Goal: Task Accomplishment & Management: Use online tool/utility

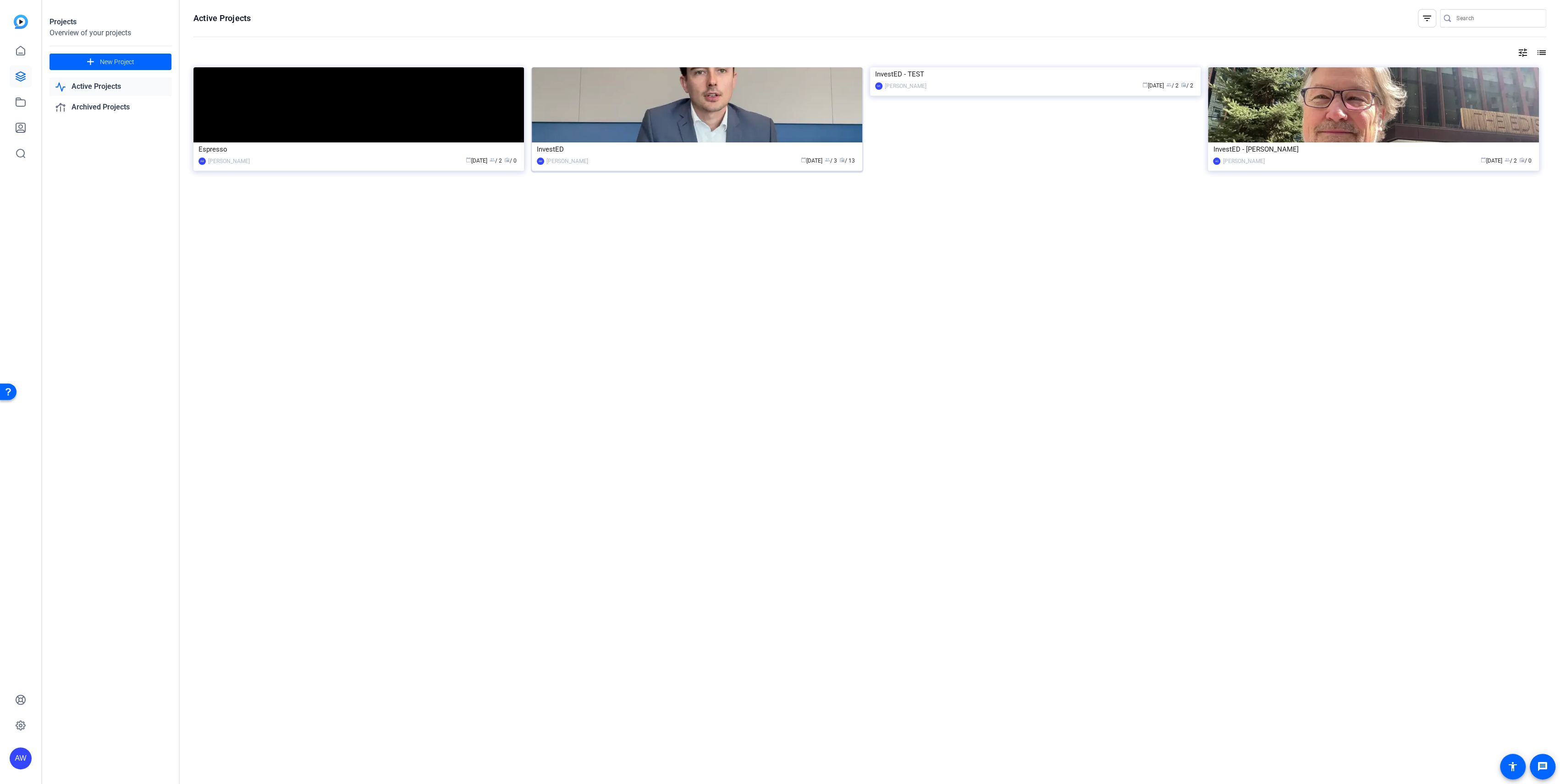
click at [598, 125] on img at bounding box center [696, 104] width 330 height 75
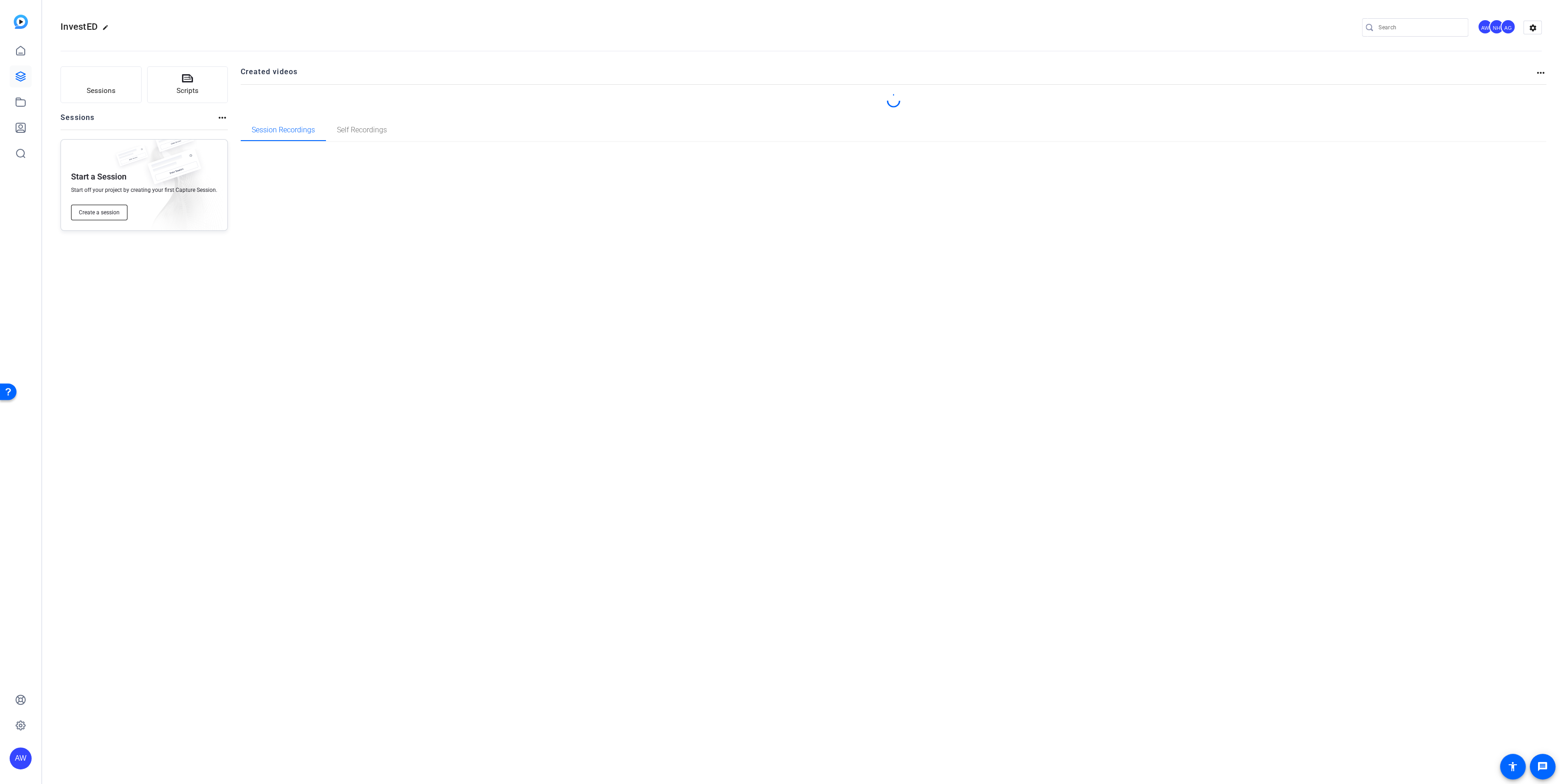
click at [109, 213] on span "Create a session" at bounding box center [98, 212] width 41 height 8
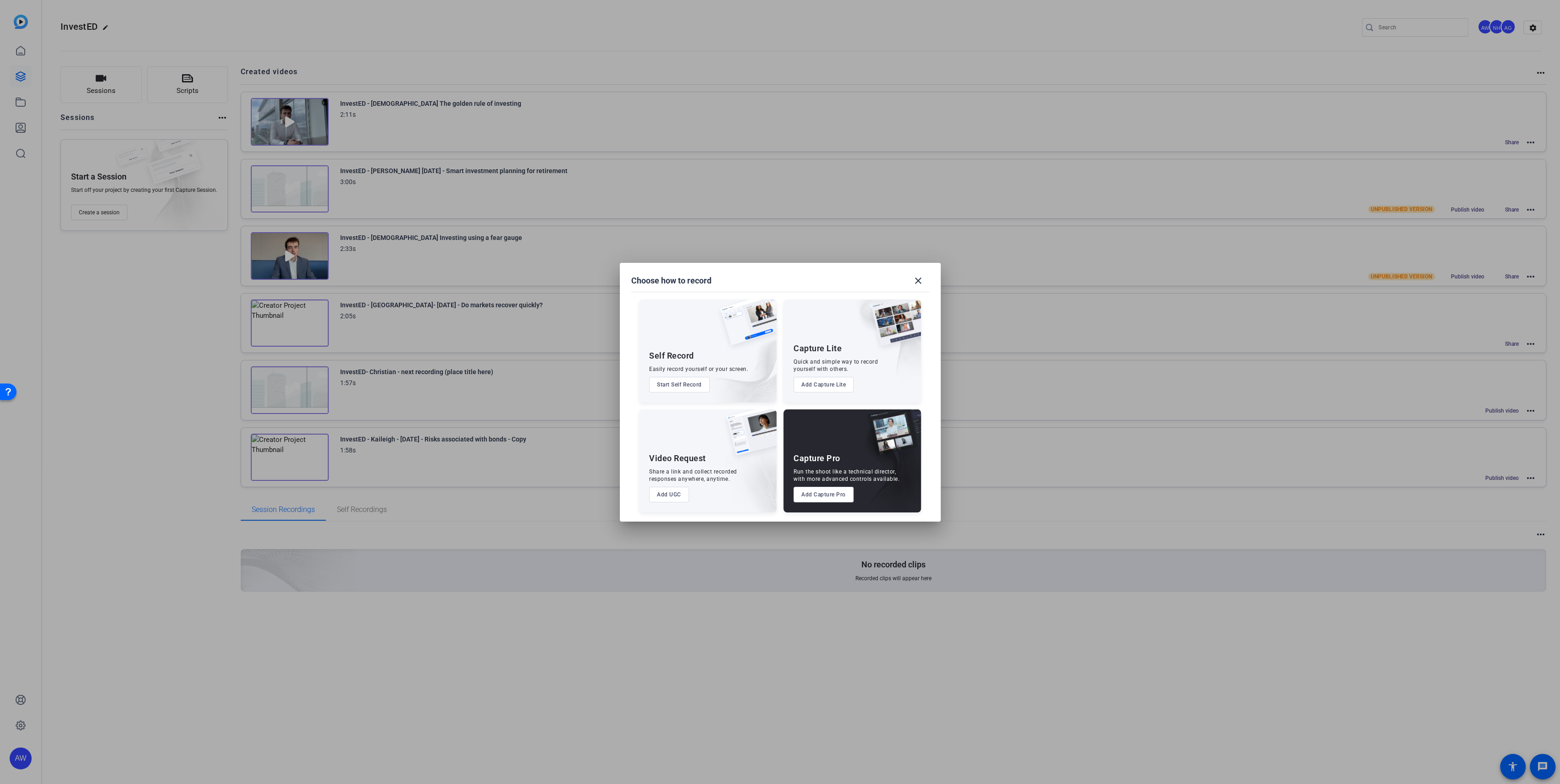
click at [675, 389] on button "Start Self Record" at bounding box center [679, 385] width 60 height 16
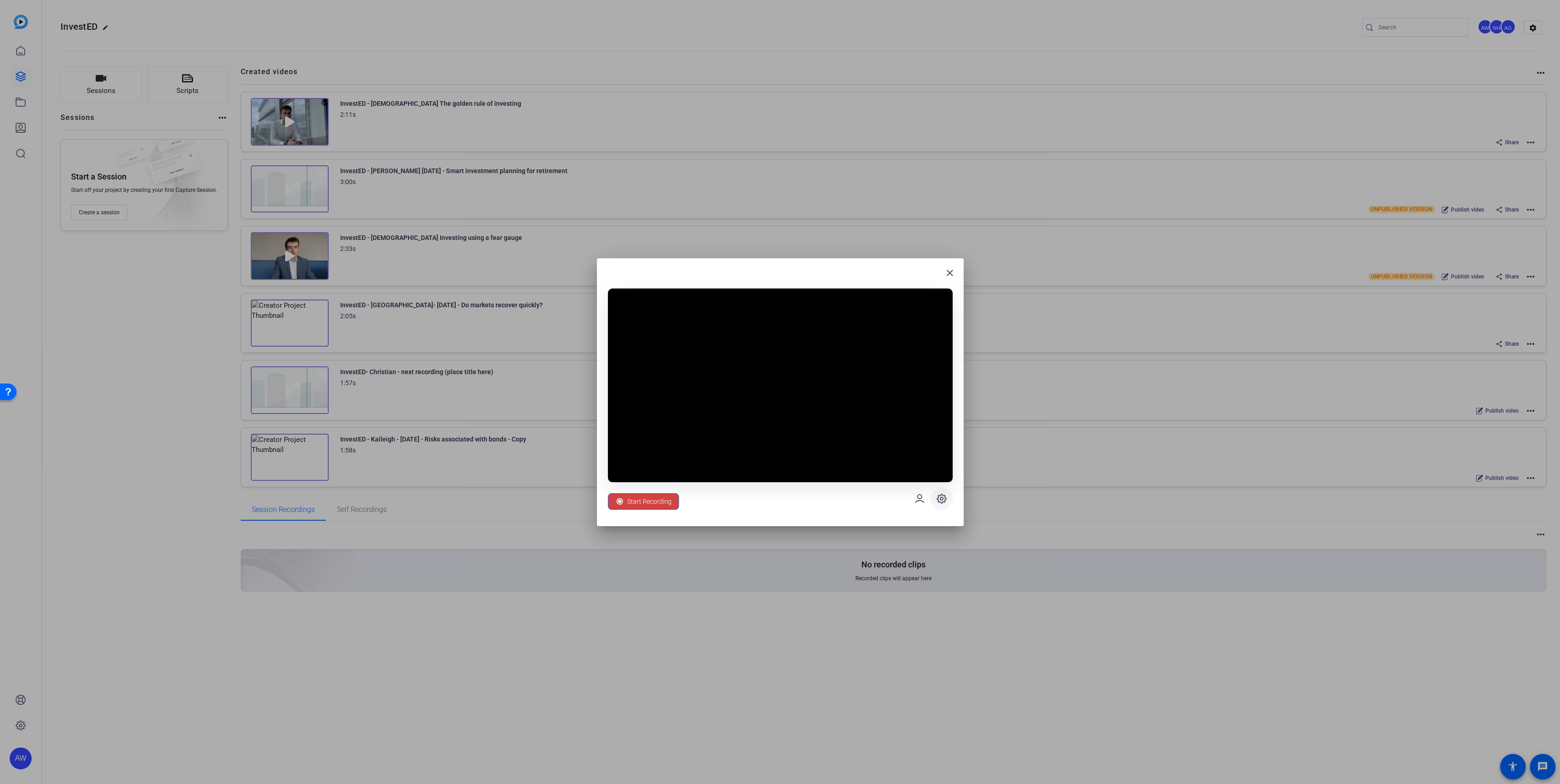
click at [941, 501] on icon at bounding box center [941, 499] width 11 height 11
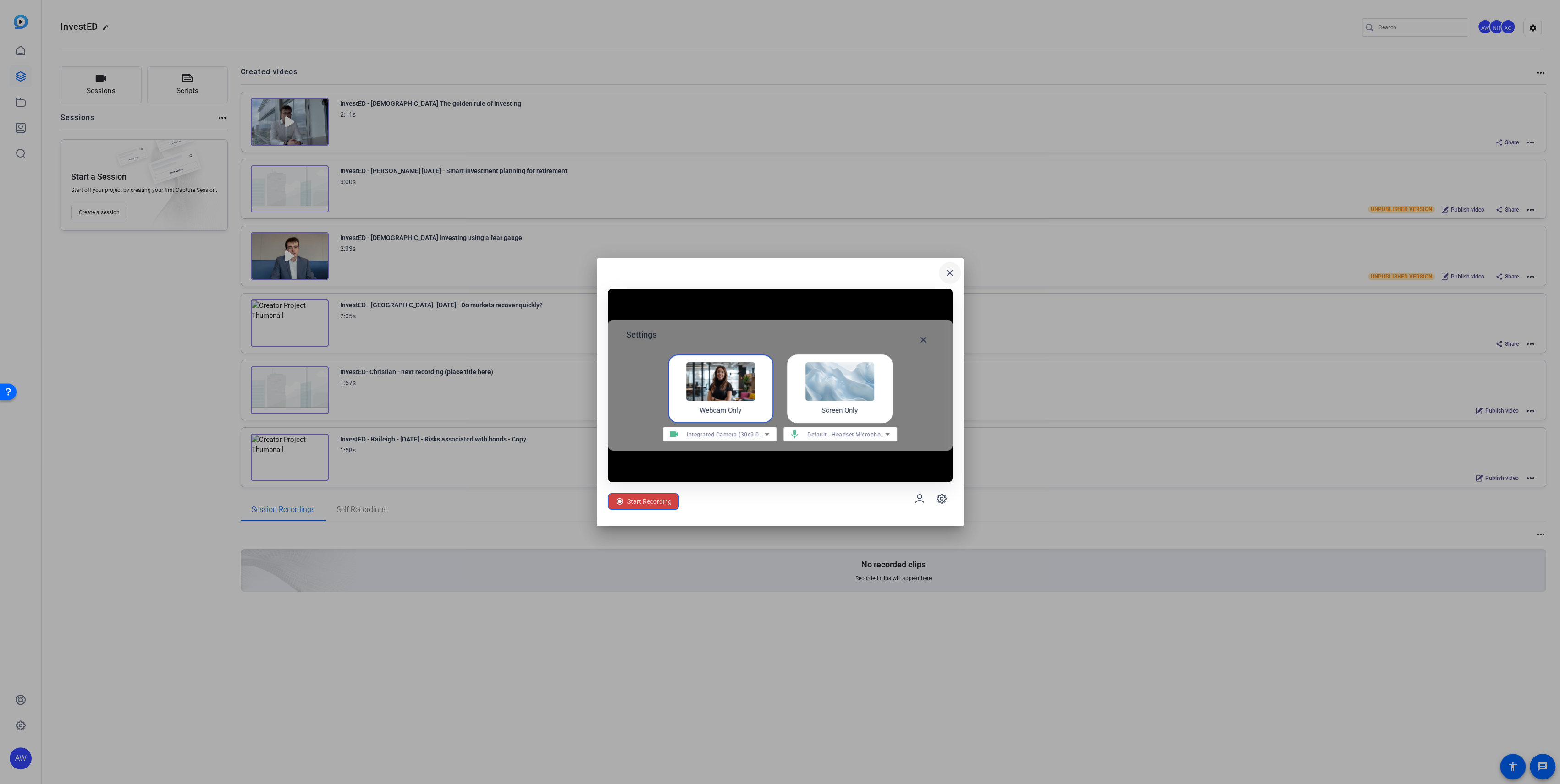
click at [953, 274] on mat-icon "close" at bounding box center [949, 273] width 11 height 11
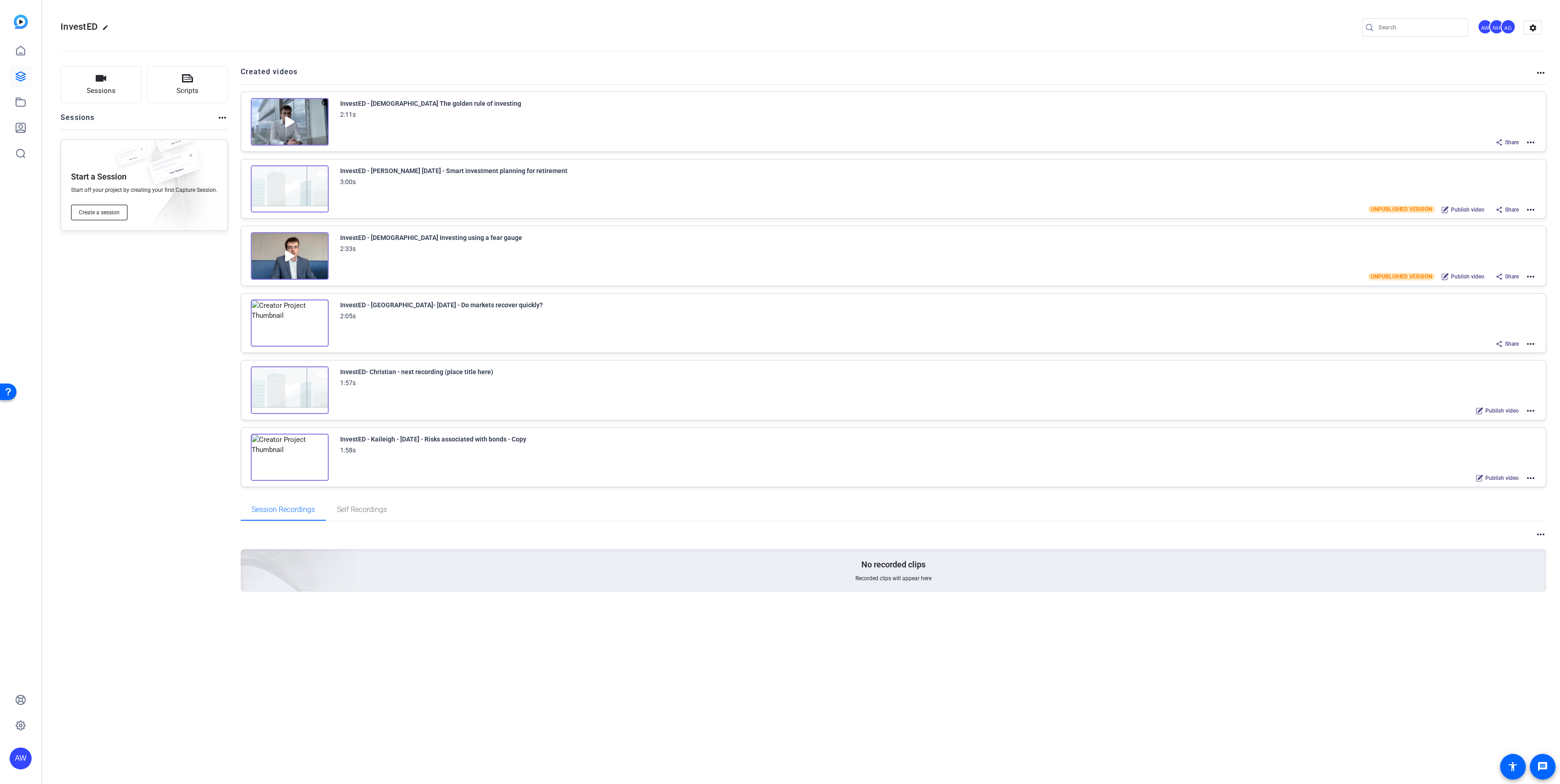
click at [95, 215] on span "Create a session" at bounding box center [98, 212] width 41 height 8
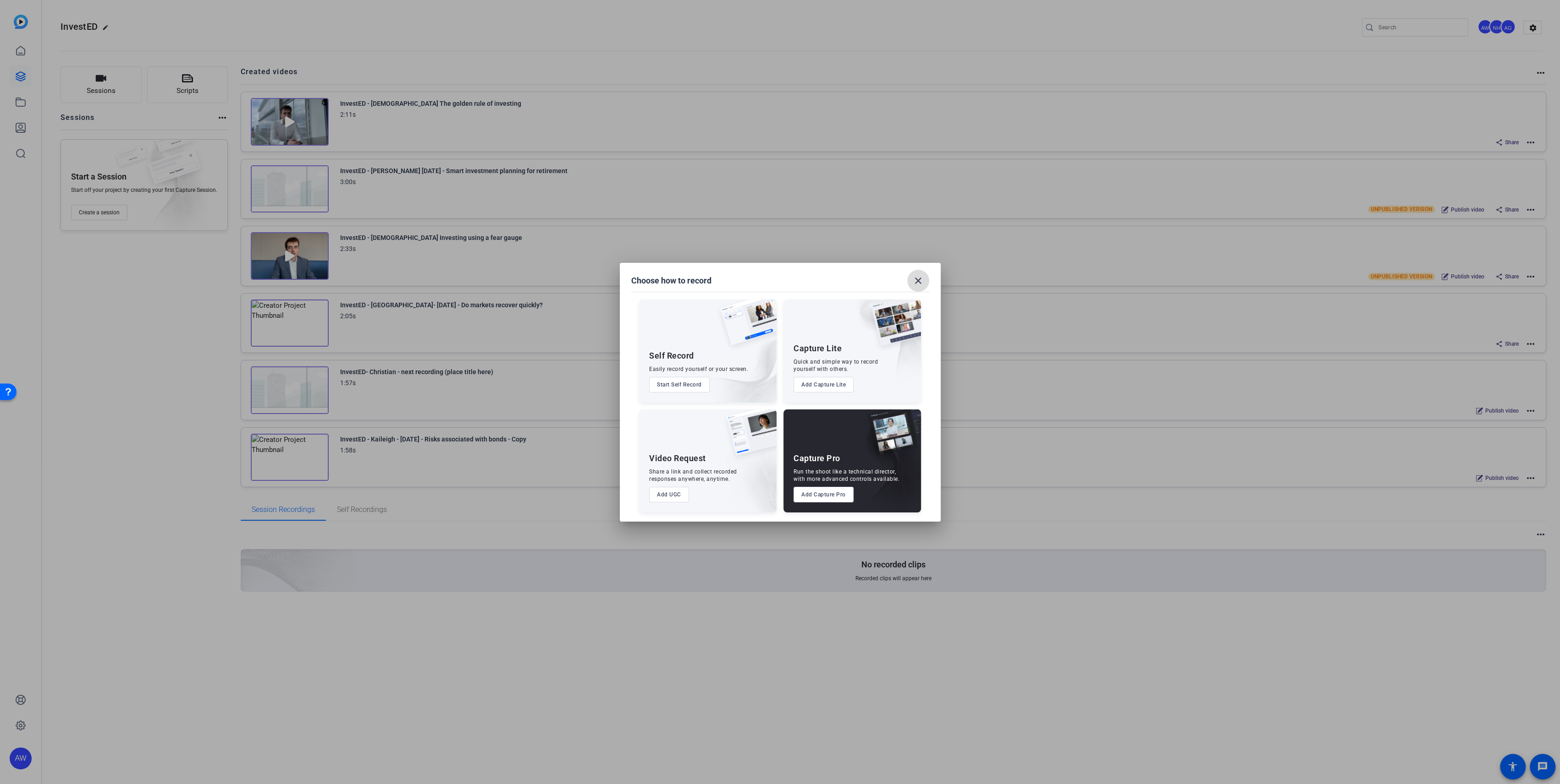
click at [917, 278] on mat-icon "close" at bounding box center [918, 281] width 11 height 11
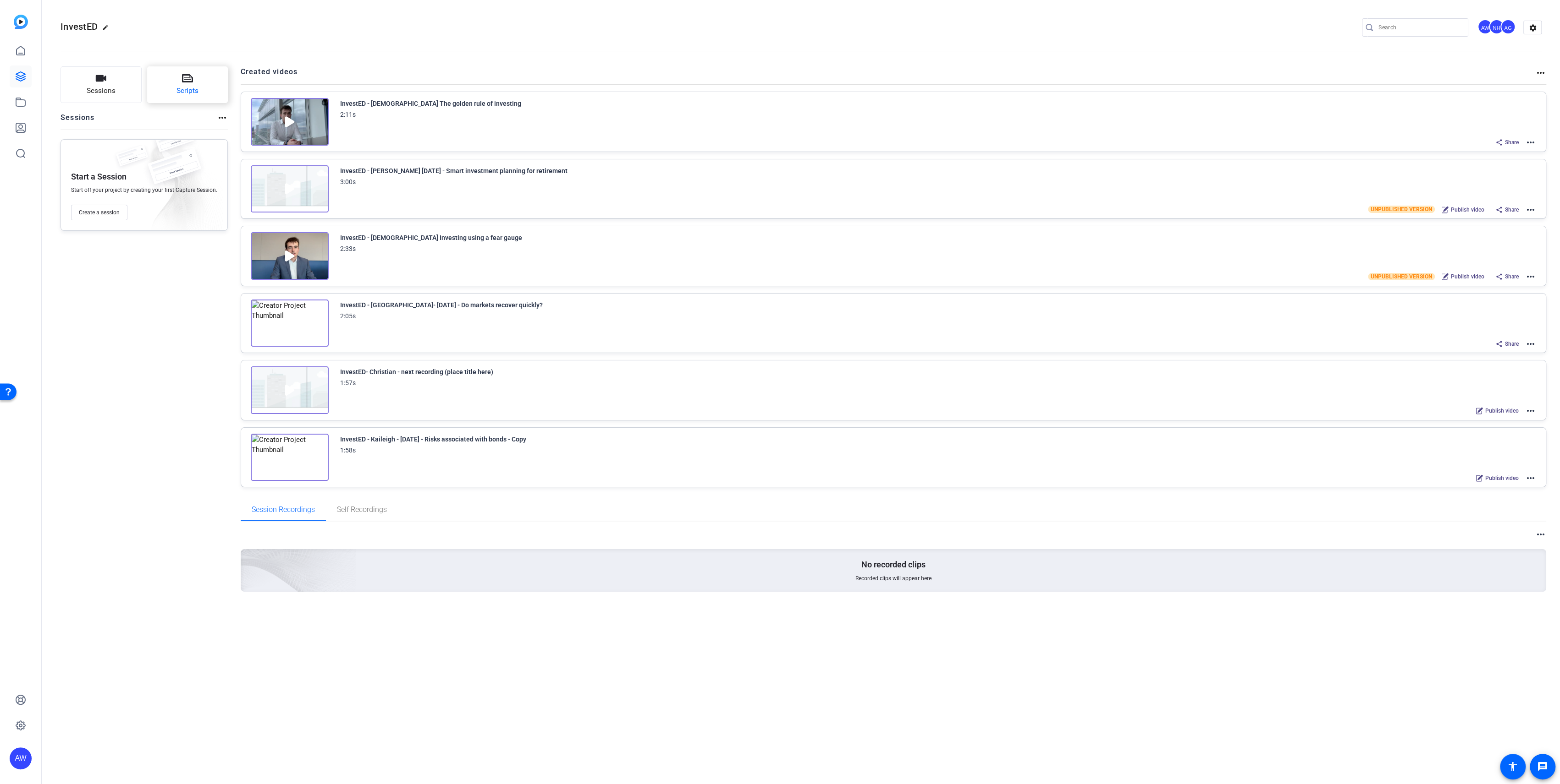
click at [186, 83] on icon at bounding box center [187, 78] width 11 height 9
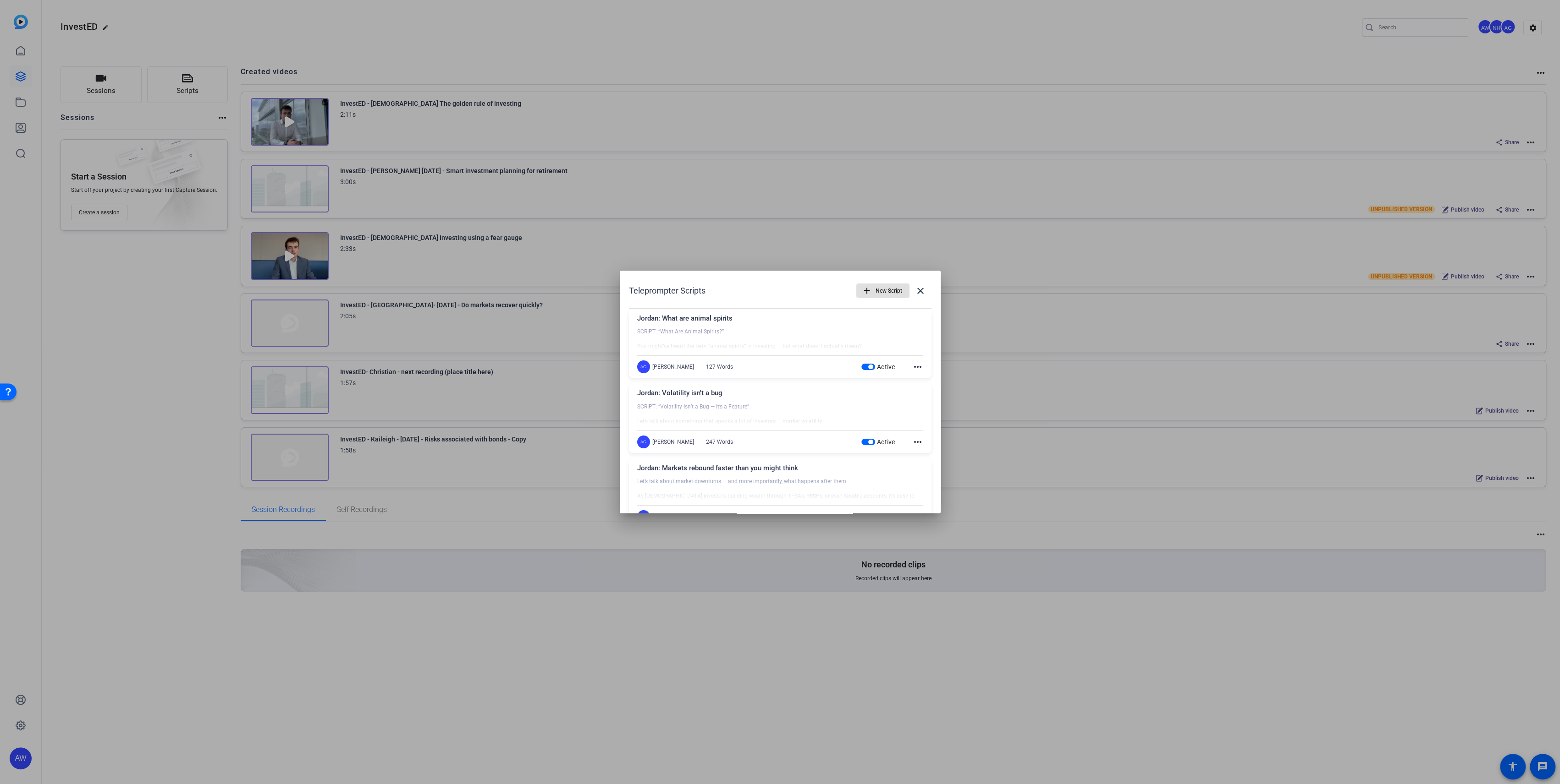
click at [912, 368] on mat-icon "more_horiz" at bounding box center [917, 367] width 11 height 11
click at [920, 391] on span "Delete" at bounding box center [931, 392] width 37 height 11
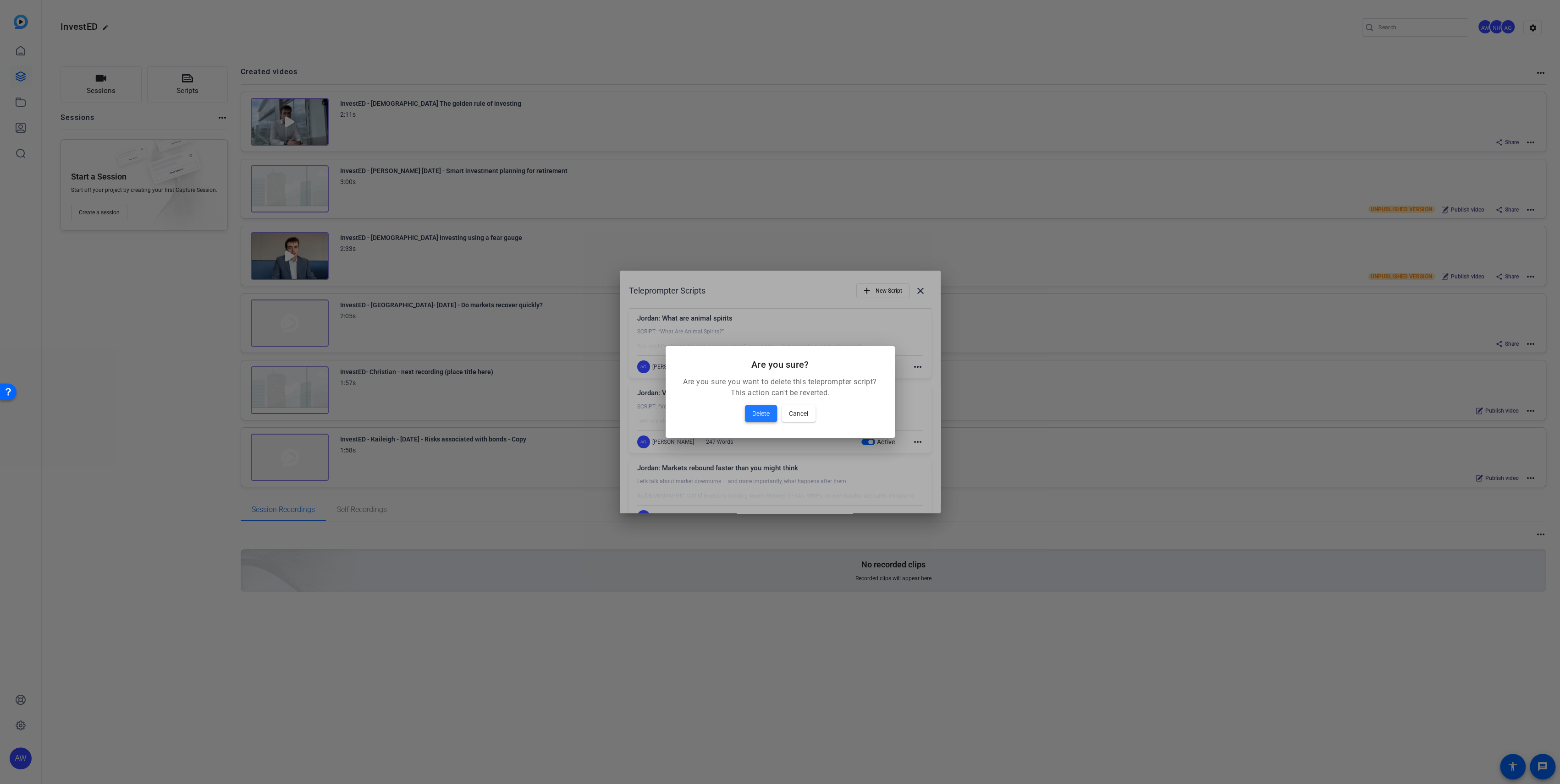
click at [760, 414] on span "Delete" at bounding box center [761, 414] width 17 height 11
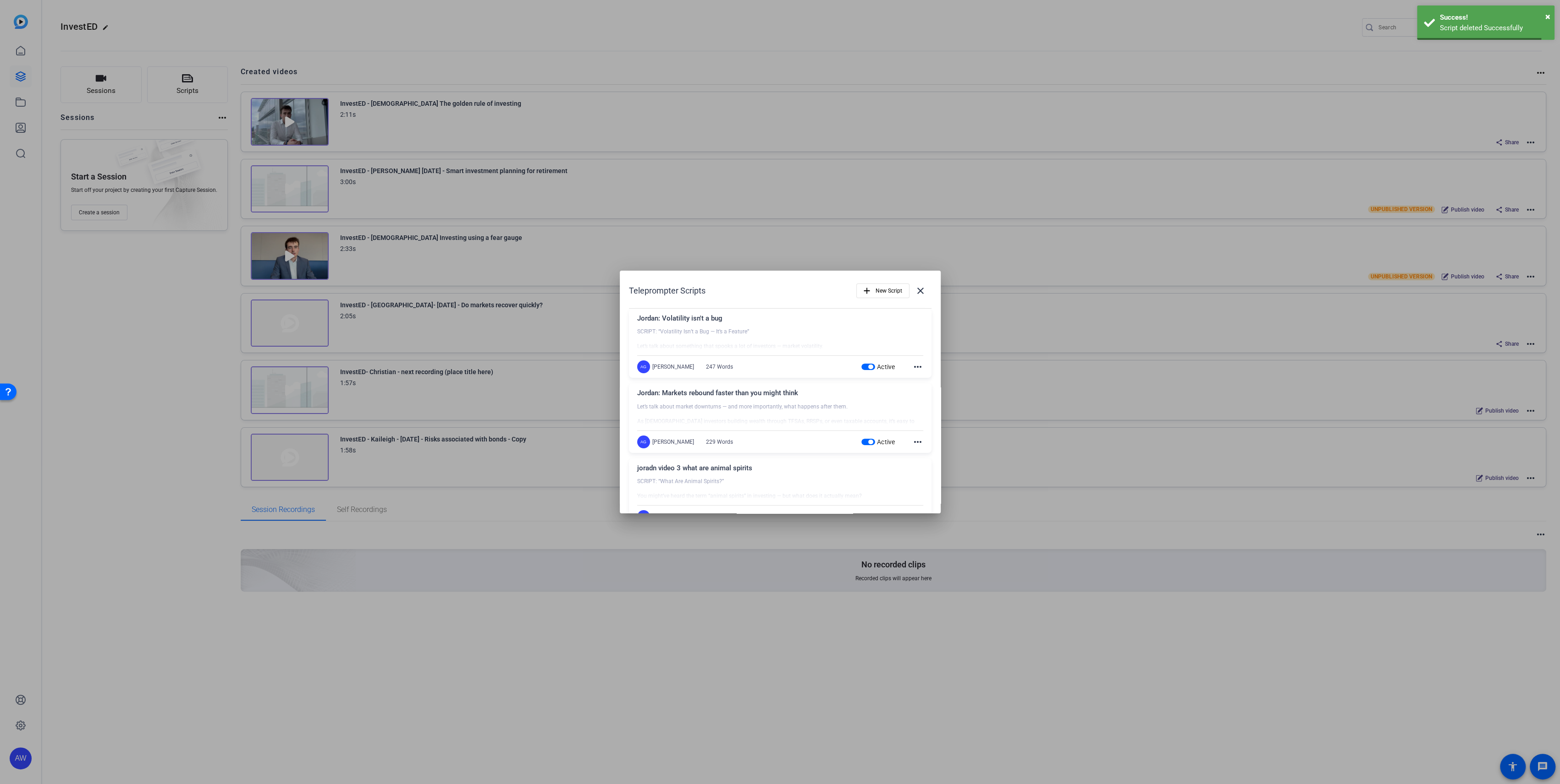
click at [913, 366] on mat-icon "more_horiz" at bounding box center [917, 367] width 11 height 11
click at [912, 391] on button "Delete" at bounding box center [932, 391] width 52 height 11
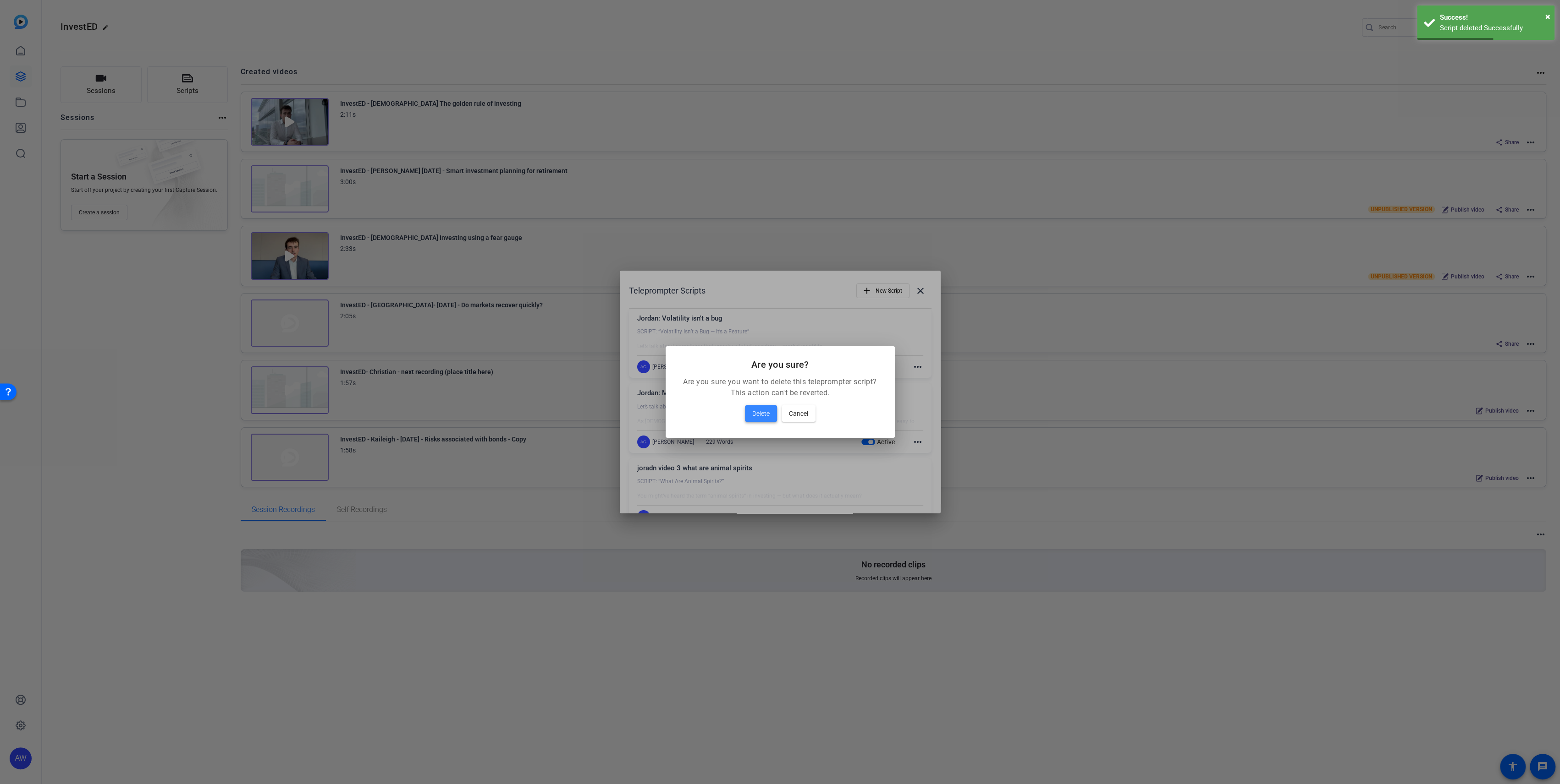
click at [749, 409] on span at bounding box center [760, 414] width 32 height 22
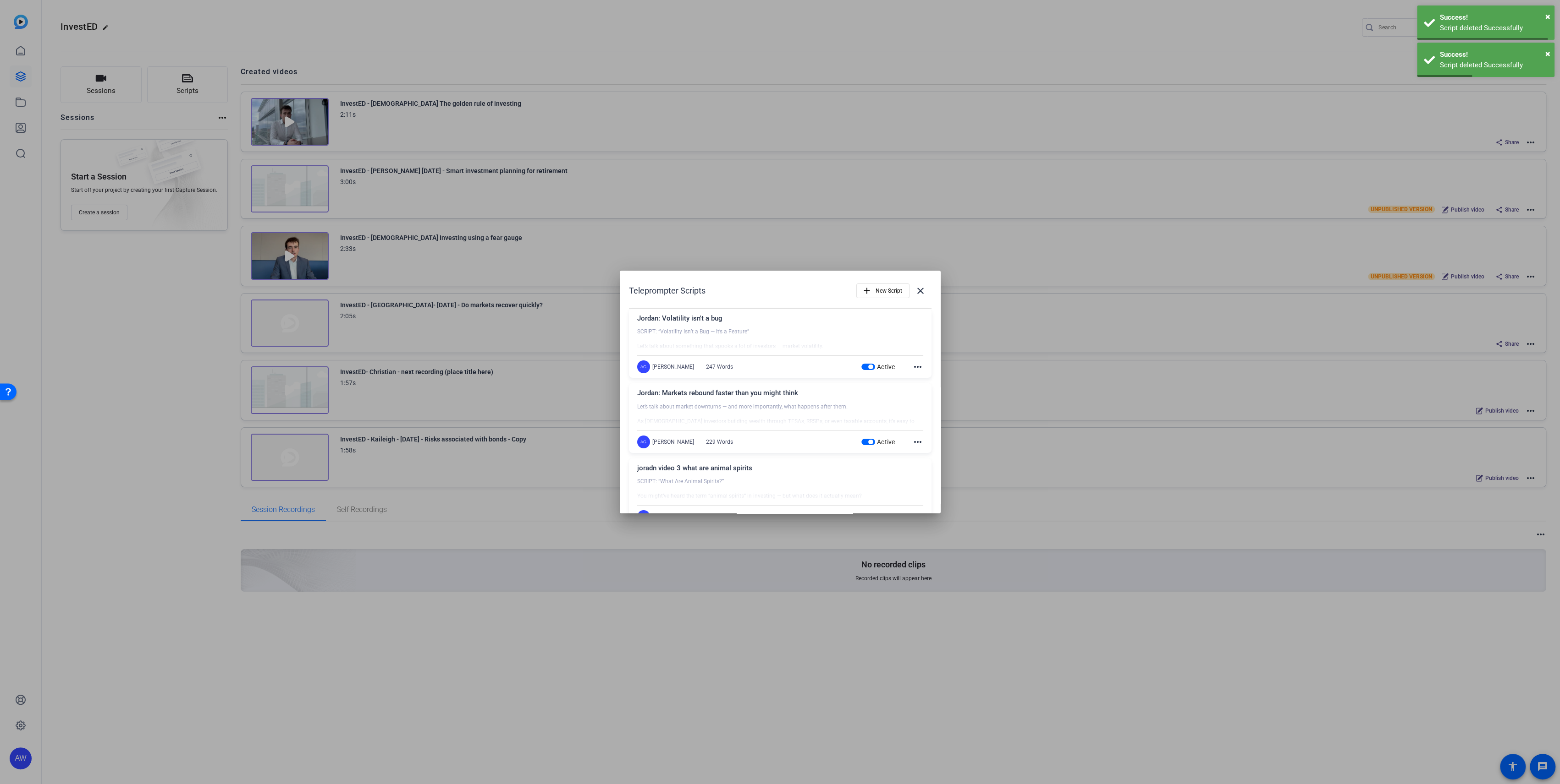
click at [912, 370] on mat-icon "more_horiz" at bounding box center [917, 367] width 11 height 11
click at [913, 366] on mat-icon "more_horiz" at bounding box center [917, 367] width 11 height 11
click at [912, 390] on button "Delete" at bounding box center [932, 391] width 52 height 11
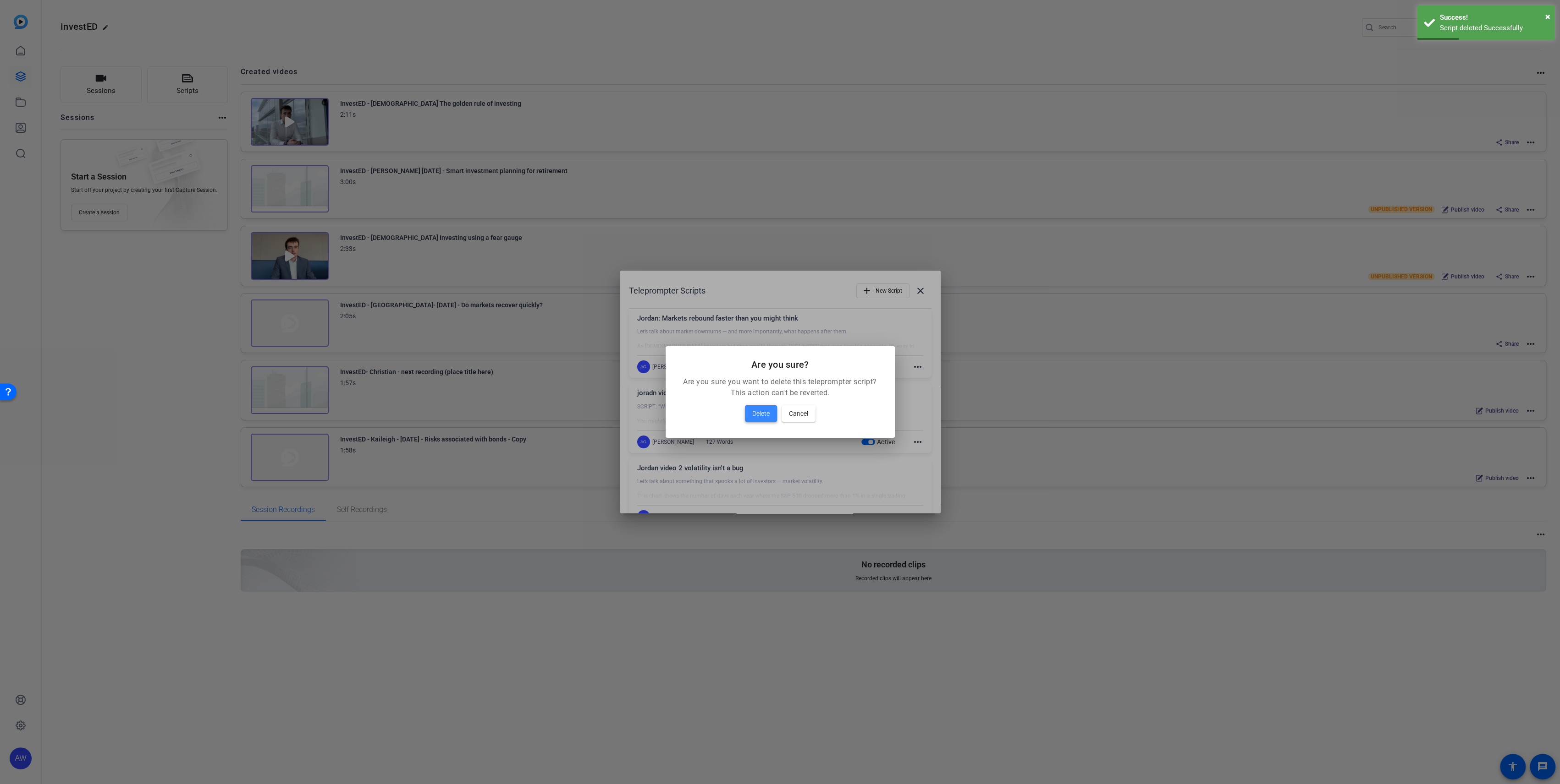
click at [758, 413] on span "Delete" at bounding box center [761, 414] width 17 height 11
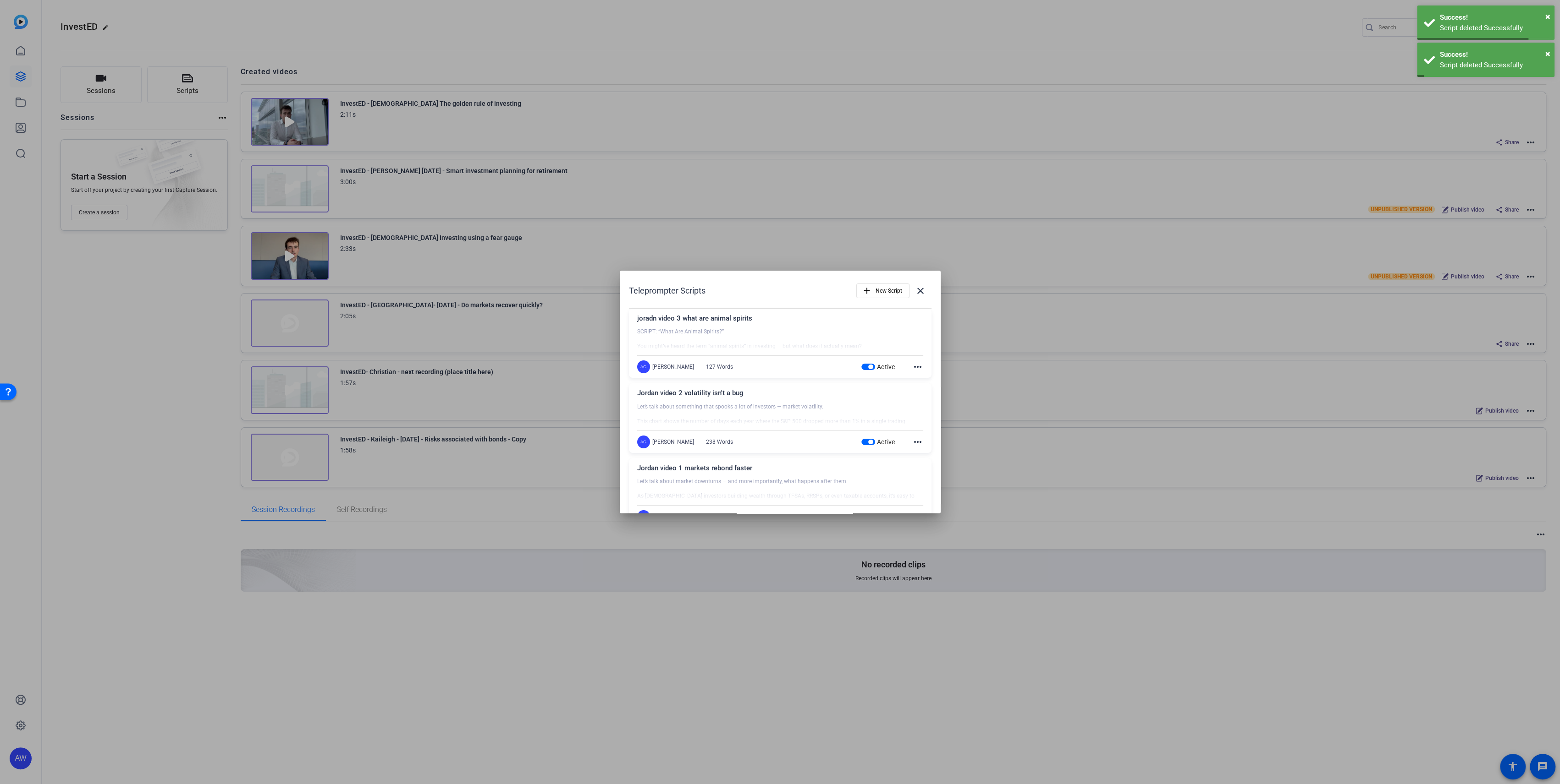
click at [913, 366] on mat-icon "more_horiz" at bounding box center [917, 367] width 11 height 11
click at [924, 392] on span "Delete" at bounding box center [931, 392] width 37 height 11
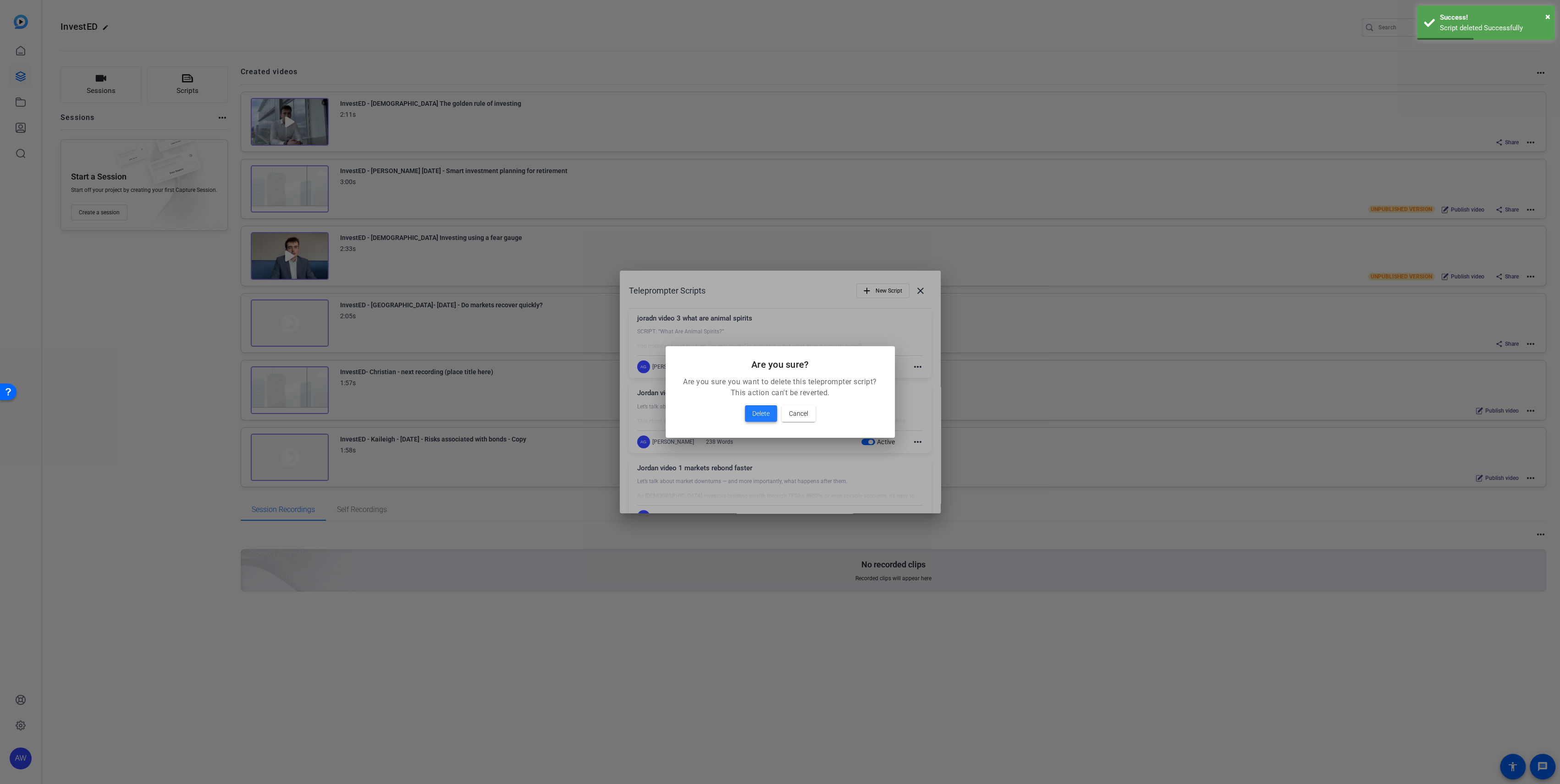
click at [760, 411] on span "Delete" at bounding box center [761, 414] width 17 height 11
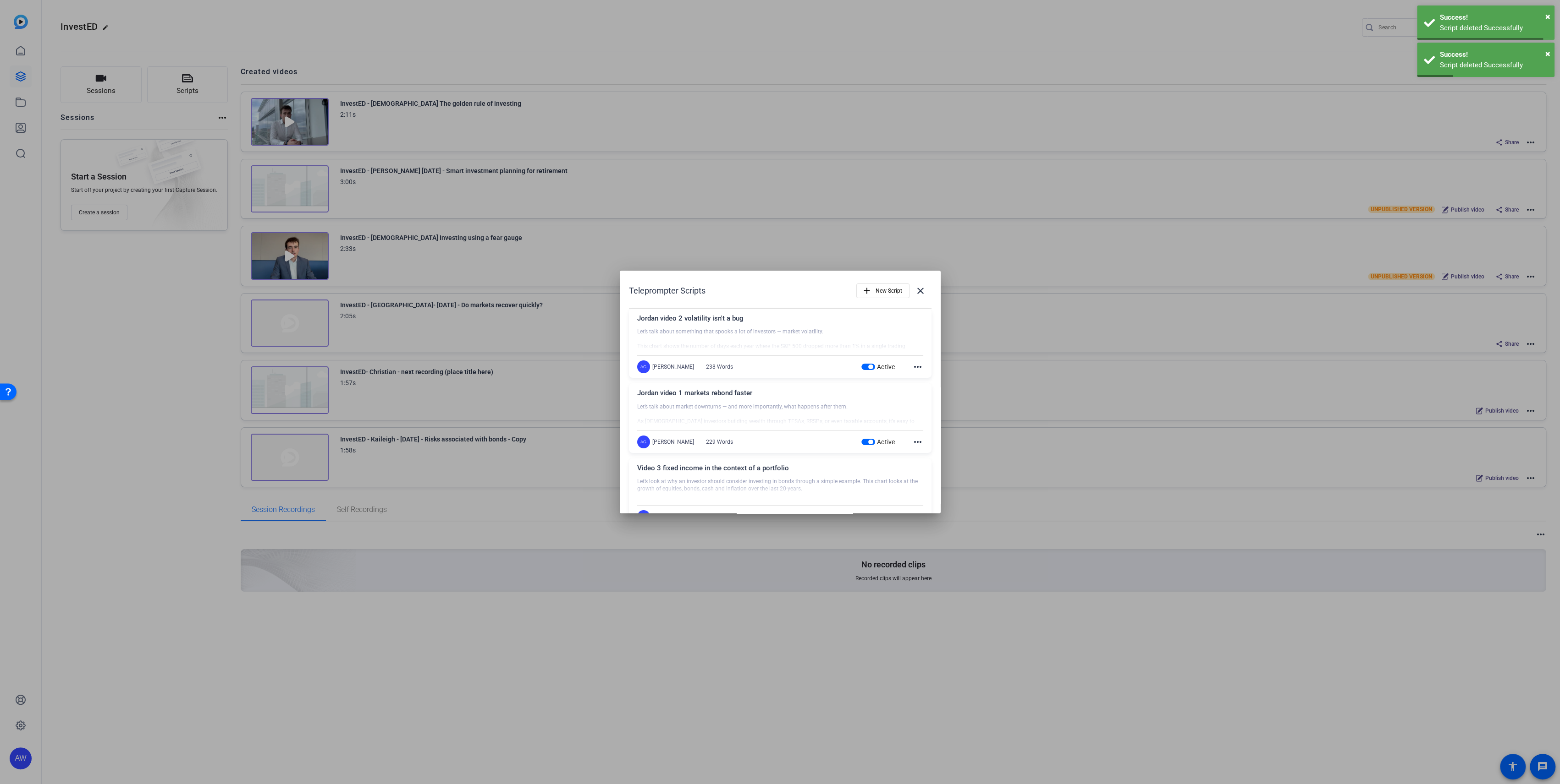
click at [912, 364] on mat-icon "more_horiz" at bounding box center [917, 367] width 11 height 11
click at [917, 390] on span "Delete" at bounding box center [931, 392] width 37 height 11
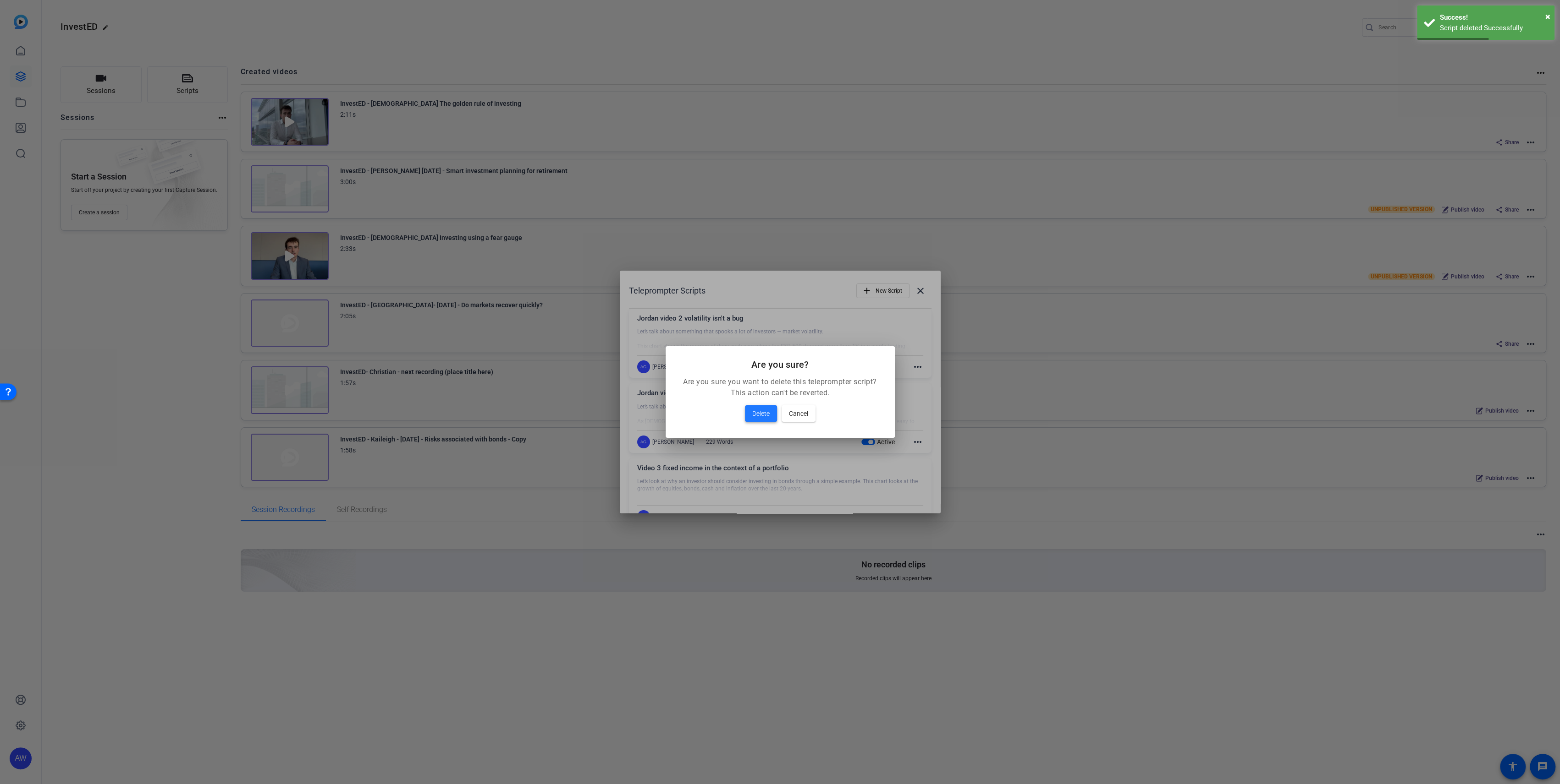
click at [765, 411] on span "Delete" at bounding box center [761, 414] width 17 height 11
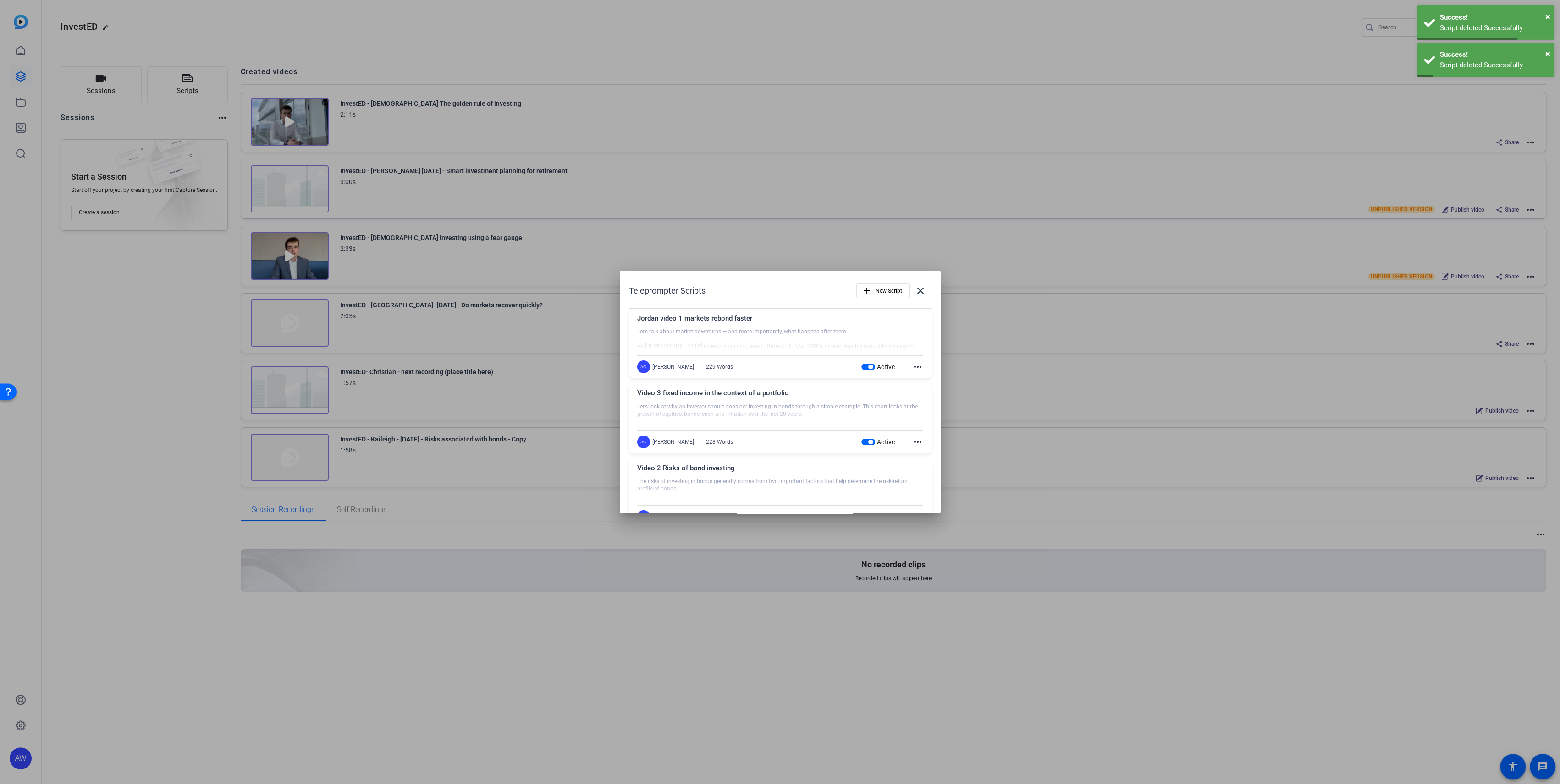
click at [912, 366] on mat-icon "more_horiz" at bounding box center [917, 367] width 11 height 11
click at [918, 392] on span "Delete" at bounding box center [931, 392] width 37 height 11
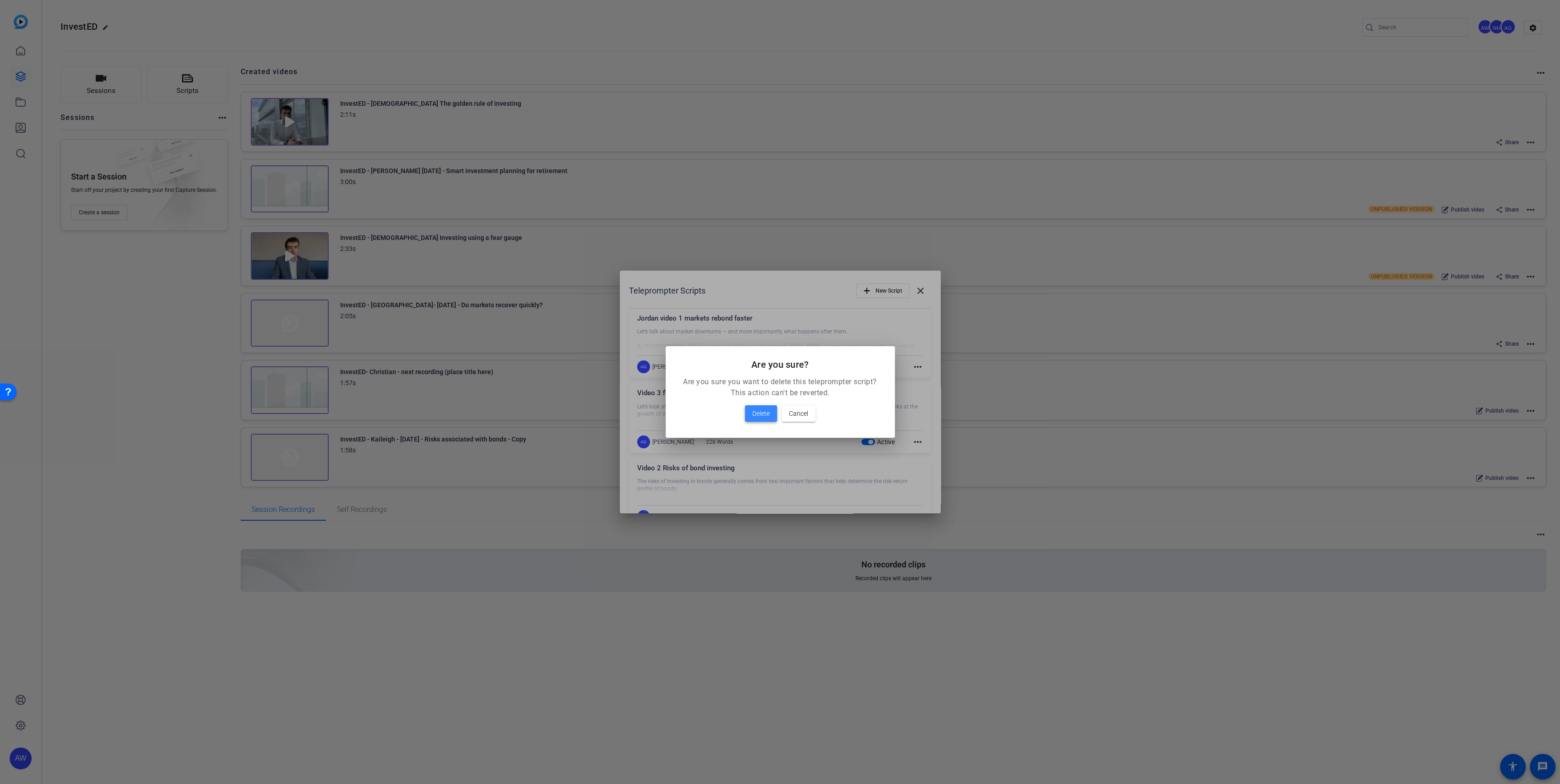
click at [771, 406] on span at bounding box center [760, 414] width 32 height 22
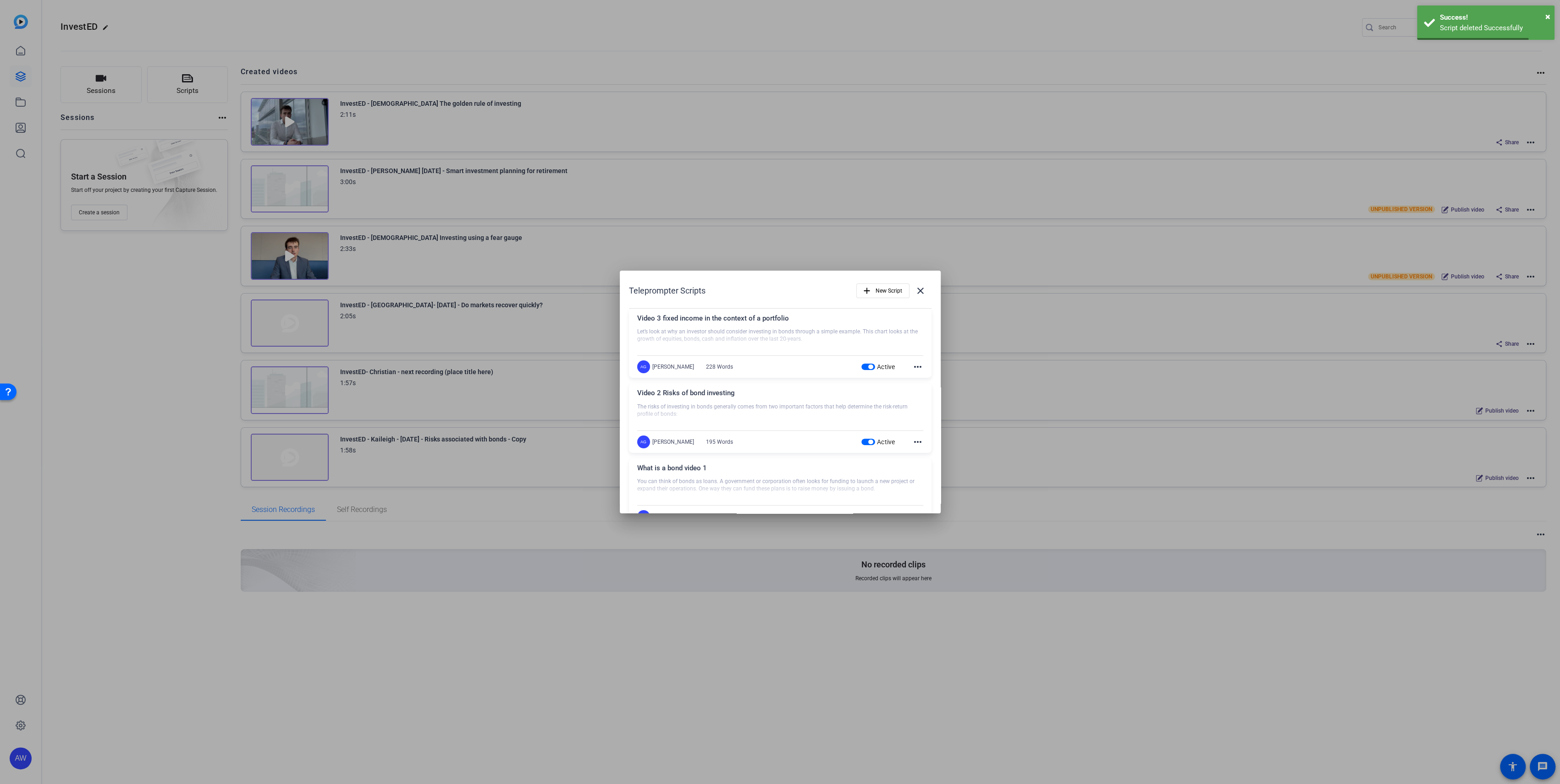
click at [913, 364] on mat-icon "more_horiz" at bounding box center [917, 367] width 11 height 11
click at [927, 392] on span "Delete" at bounding box center [931, 392] width 37 height 11
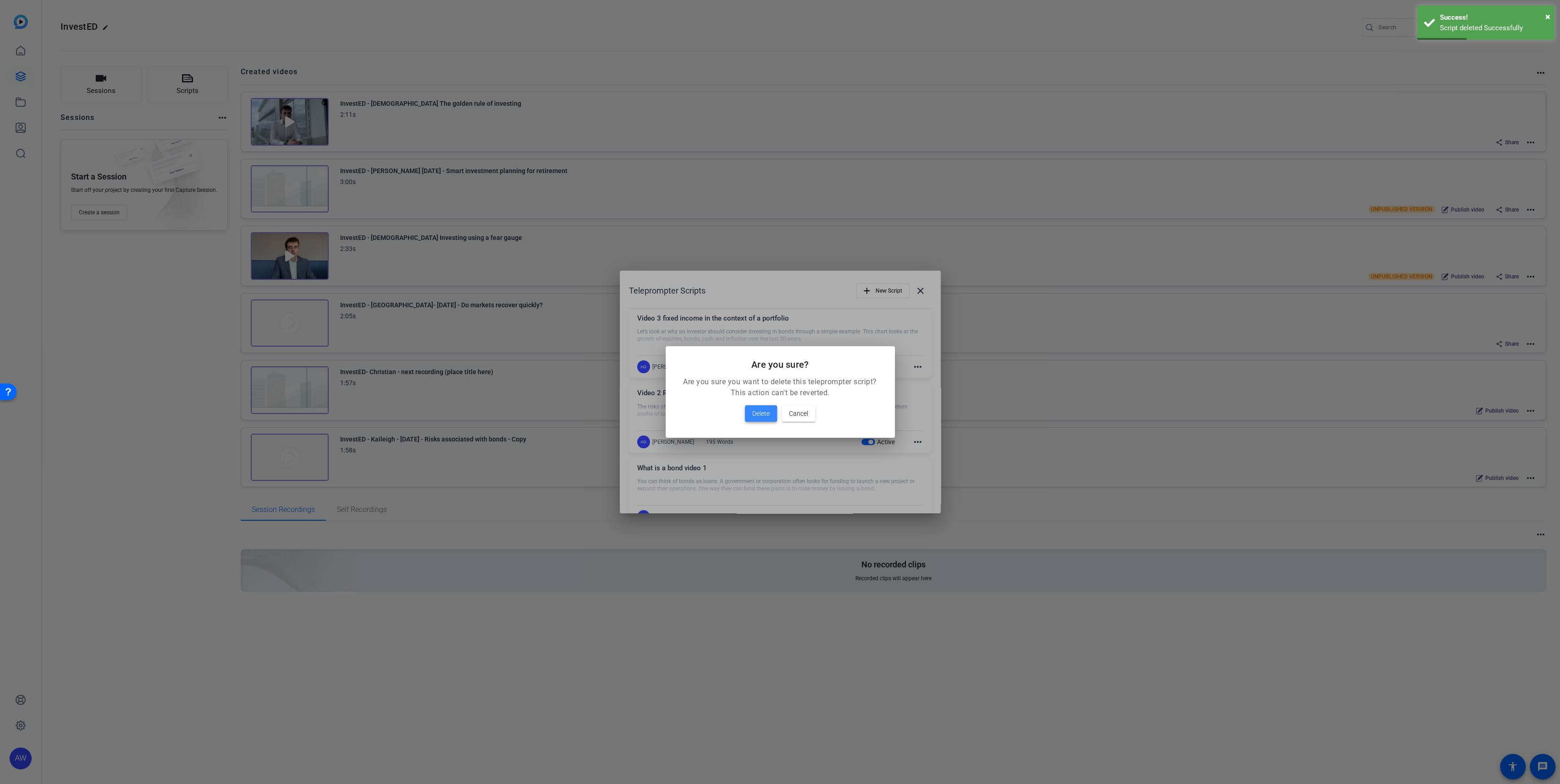
click at [767, 413] on span "Delete" at bounding box center [761, 414] width 17 height 11
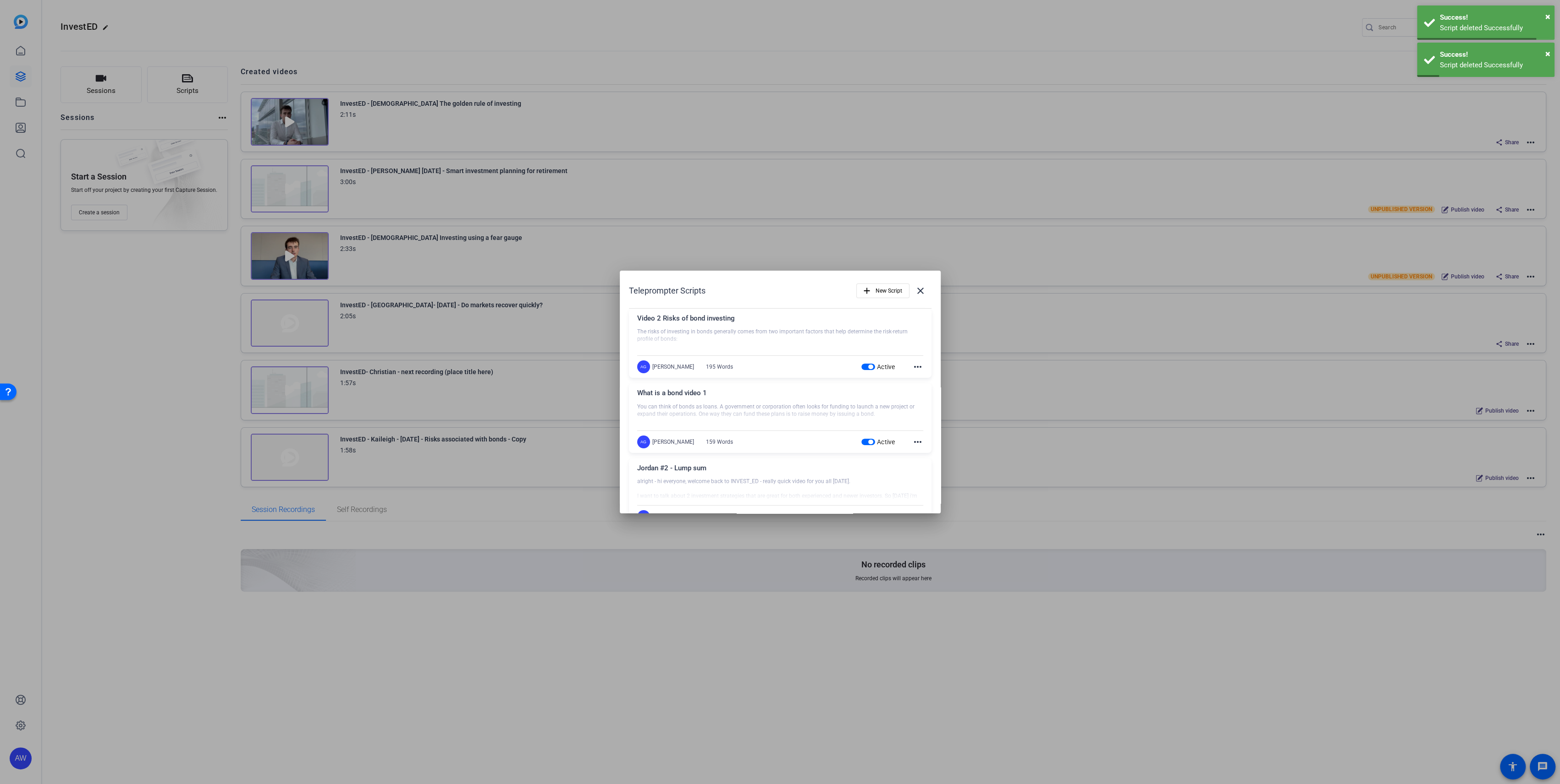
click at [913, 365] on mat-icon "more_horiz" at bounding box center [917, 367] width 11 height 11
click at [926, 394] on span "Delete" at bounding box center [931, 392] width 37 height 11
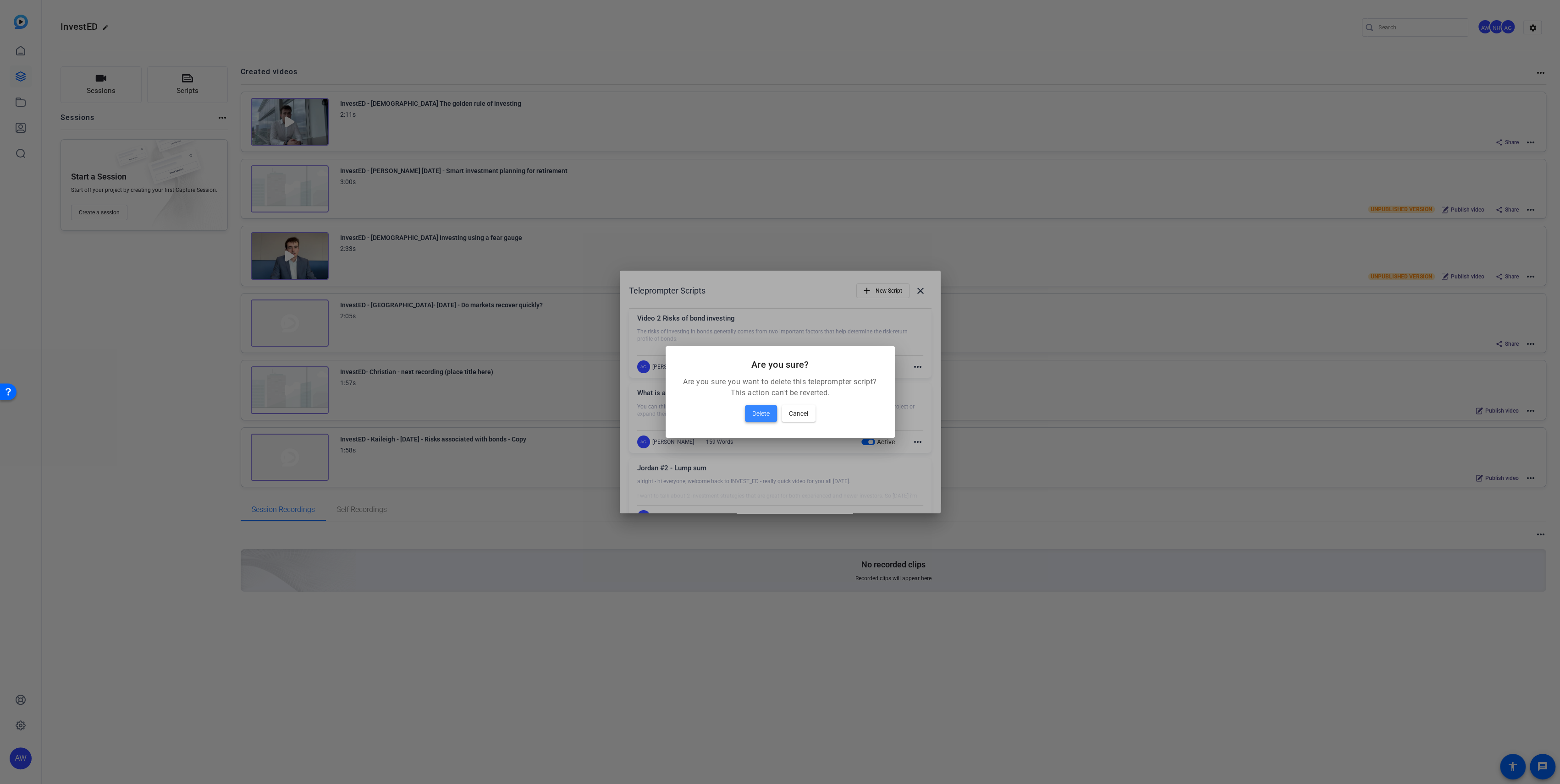
click at [770, 414] on span at bounding box center [760, 414] width 32 height 22
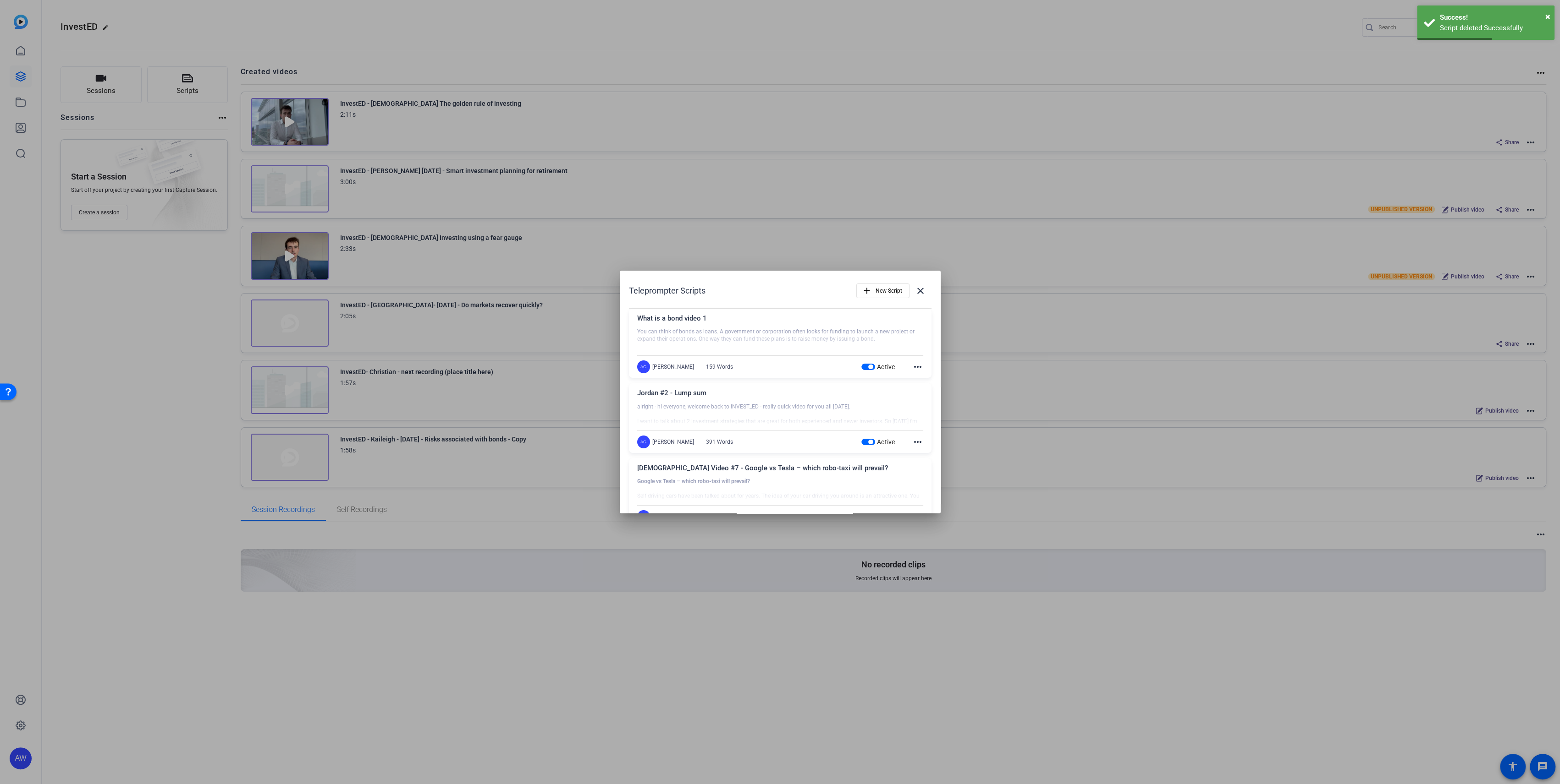
click at [868, 366] on span "button" at bounding box center [870, 366] width 4 height 4
click at [861, 442] on span "button" at bounding box center [868, 441] width 14 height 6
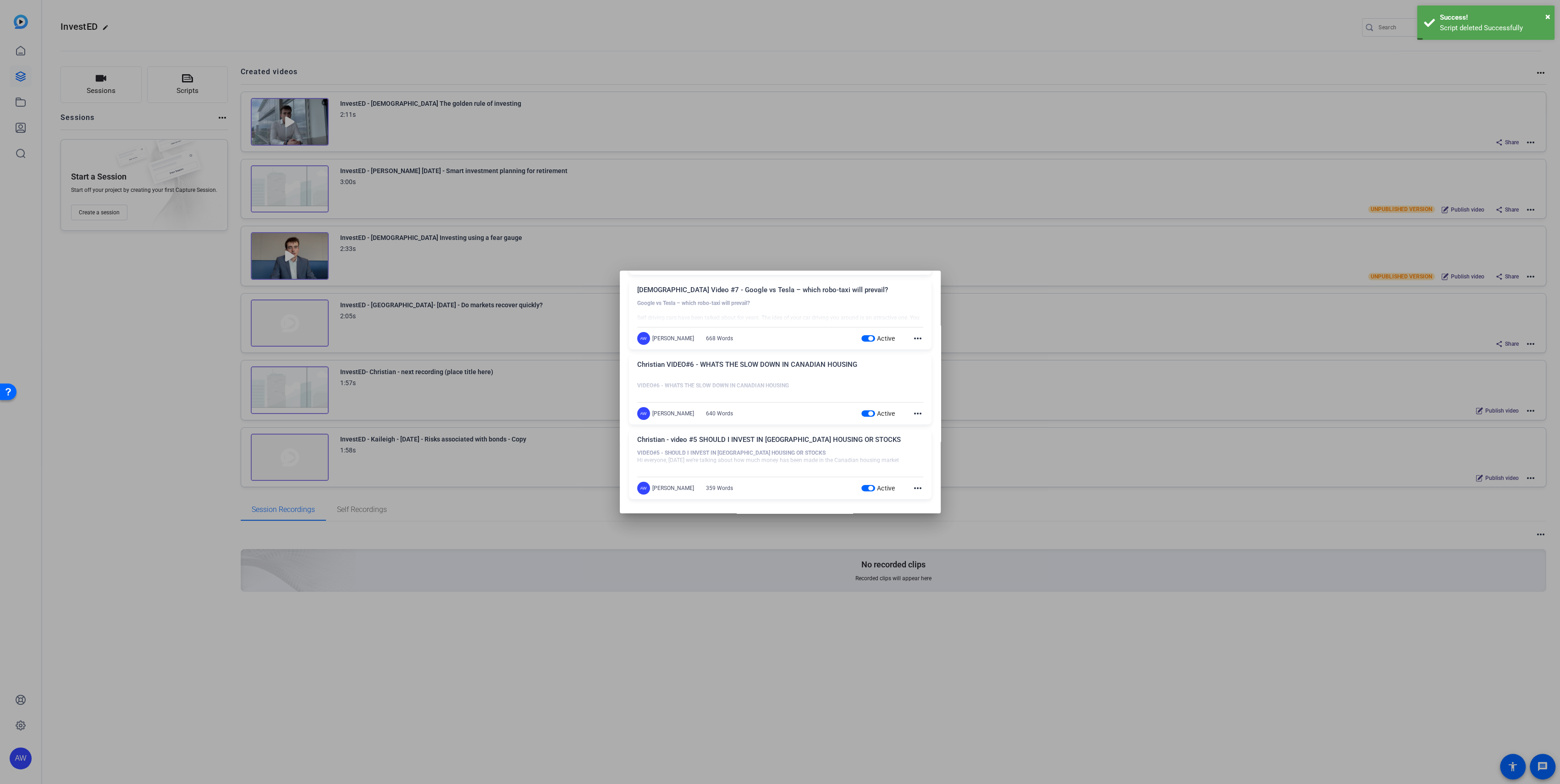
click at [861, 487] on span "button" at bounding box center [868, 488] width 14 height 6
click at [861, 414] on span "button" at bounding box center [868, 413] width 14 height 6
click at [861, 339] on span "button" at bounding box center [868, 338] width 14 height 6
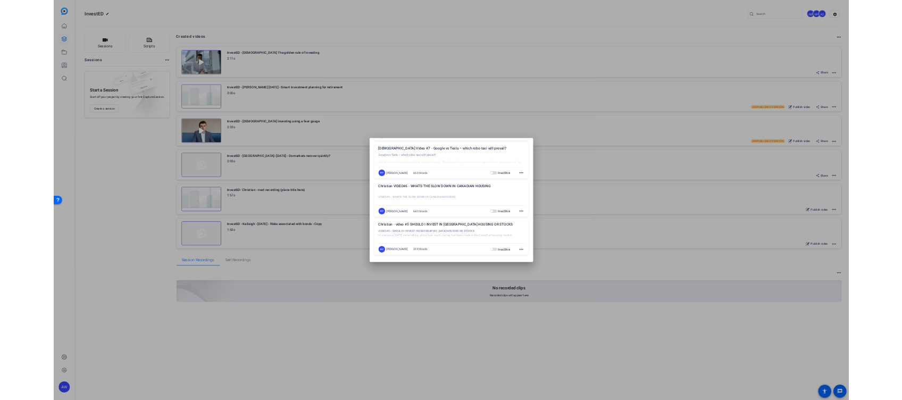
scroll to position [0, 0]
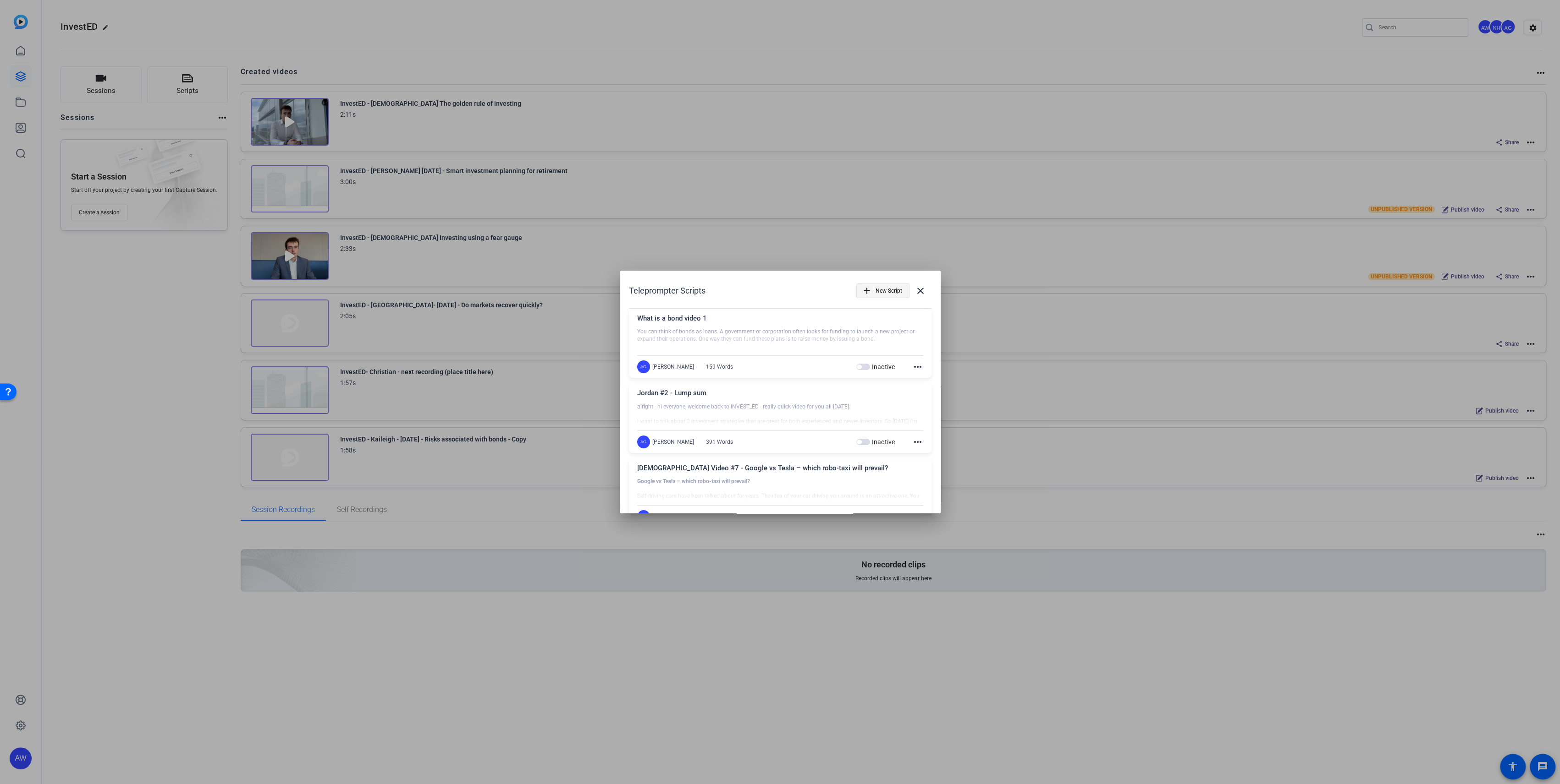
click at [878, 291] on span "New Script" at bounding box center [889, 291] width 27 height 17
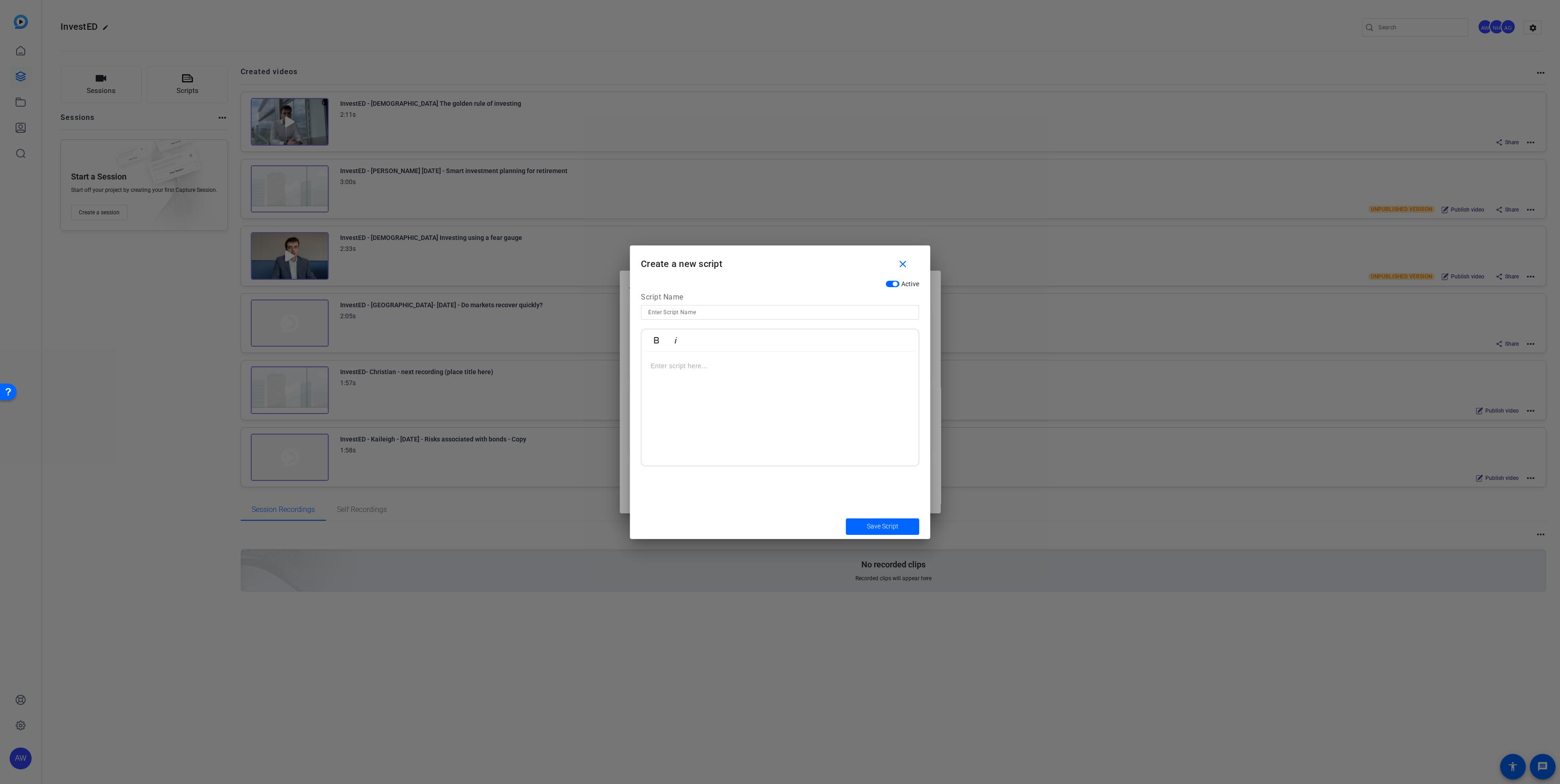
click at [696, 313] on input at bounding box center [780, 312] width 264 height 11
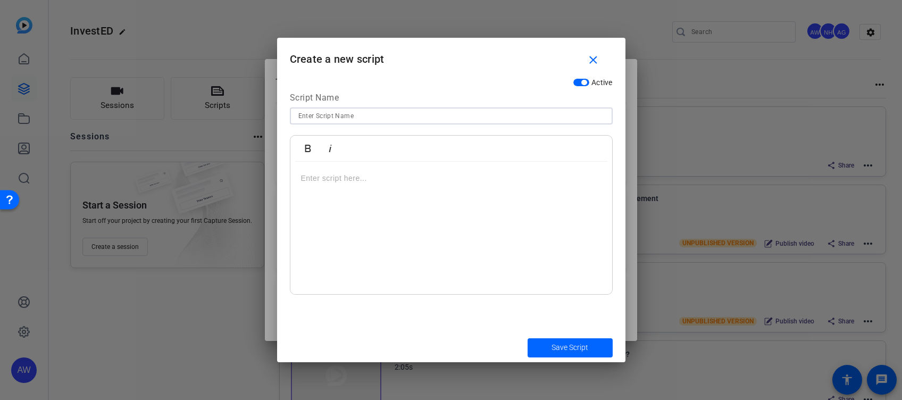
click at [443, 119] on input at bounding box center [451, 116] width 306 height 13
paste input "Is stock investing risky?"
type input "Is stock investing risky? - Script 8"
click at [415, 216] on div at bounding box center [451, 228] width 322 height 133
click at [432, 188] on div at bounding box center [451, 228] width 322 height 133
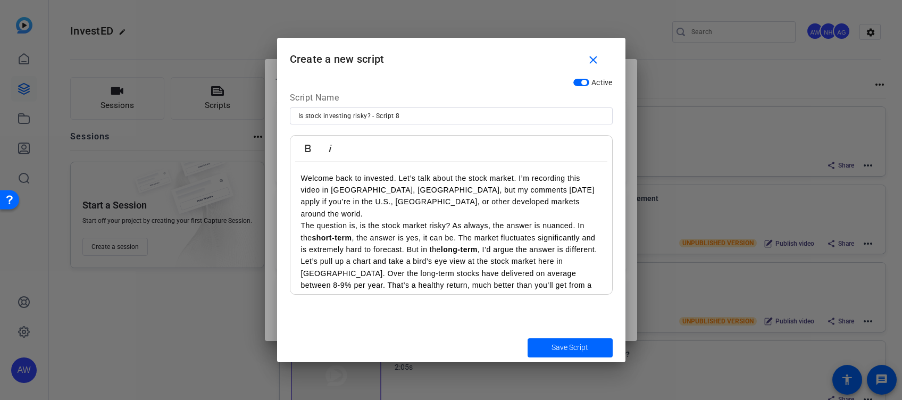
click at [512, 202] on p "Welcome back to invested. Let’s talk about the stock market. I’m recording this…" at bounding box center [451, 196] width 300 height 48
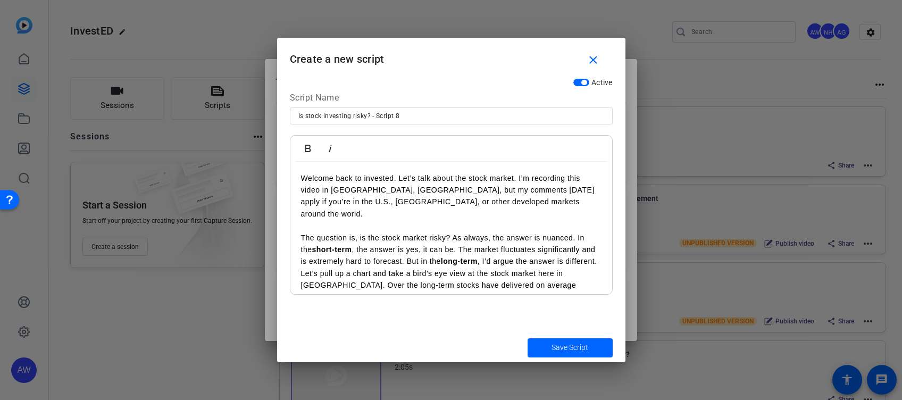
click at [432, 261] on p "The question is, is the stock market risky? As always, the answer is nuanced. I…" at bounding box center [451, 250] width 300 height 36
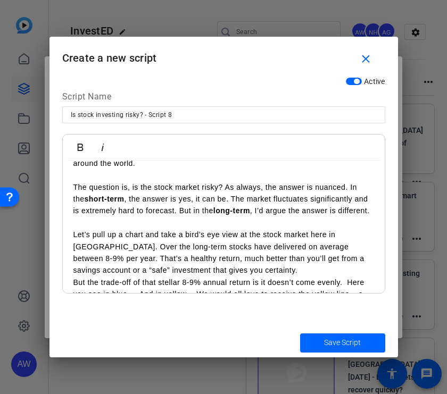
scroll to position [71, 0]
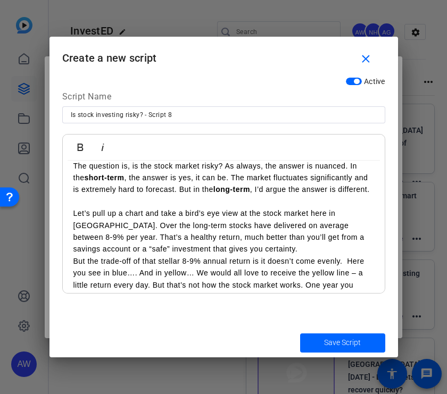
click at [247, 246] on p "Let’s pull up a chart and take a bird’s eye view at the stock market here in [G…" at bounding box center [223, 231] width 300 height 48
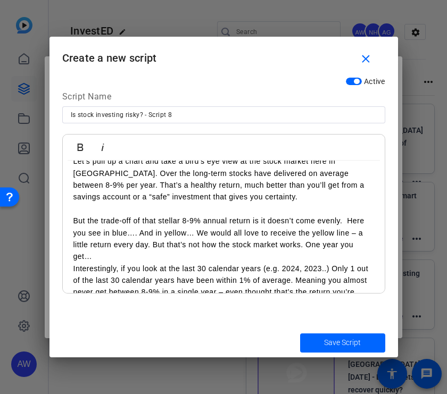
scroll to position [141, 0]
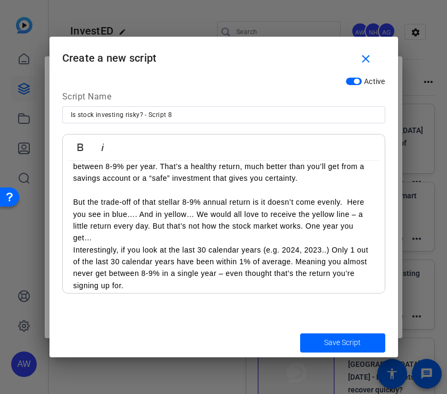
click at [169, 231] on p "But the trade-off of that stellar 8-9% annual return is it doesn’t come evenly.…" at bounding box center [223, 220] width 300 height 48
click at [166, 238] on p "But the trade-off of that stellar 8-9% annual return is it doesn’t come evenly.…" at bounding box center [223, 220] width 300 height 48
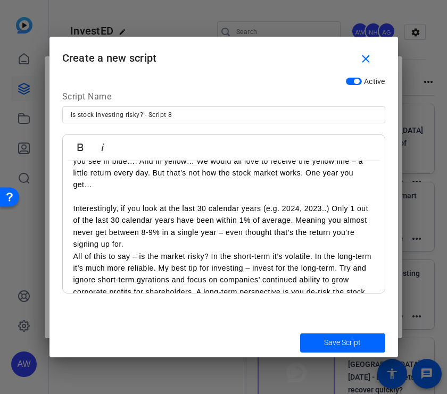
scroll to position [213, 0]
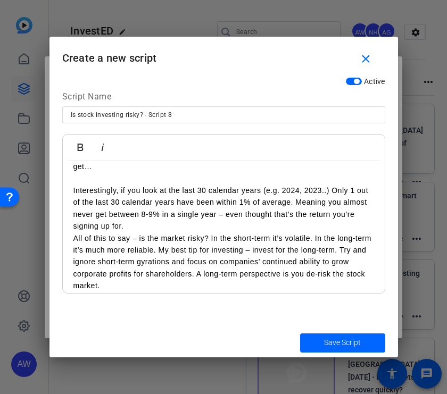
click at [166, 228] on p "Interestingly, if you look at the last 30 calendar years (e.g. 2024, 2023..) On…" at bounding box center [223, 209] width 300 height 48
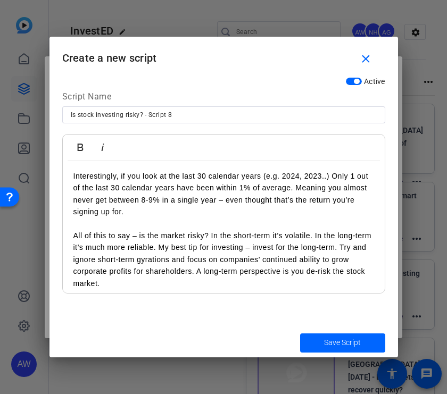
scroll to position [233, 0]
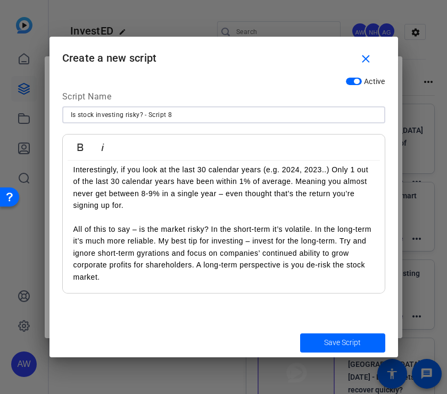
click at [137, 117] on input "Is stock investing risky? - Script 8" at bounding box center [224, 114] width 306 height 13
drag, startPoint x: 146, startPoint y: 112, endPoint x: 32, endPoint y: 111, distance: 113.8
click at [32, 111] on div "Teleprompter Scripts add New Script close What is a bond video 1 You can think …" at bounding box center [223, 197] width 447 height 394
click at [225, 183] on p "Interestingly, if you look at the last 30 calendar years (e.g. 2024, 2023..) On…" at bounding box center [223, 188] width 300 height 48
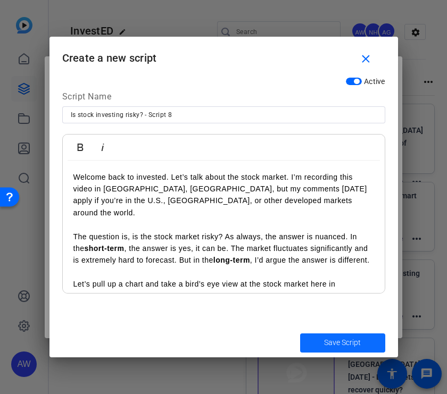
click at [340, 337] on span "Save Script" at bounding box center [342, 342] width 37 height 11
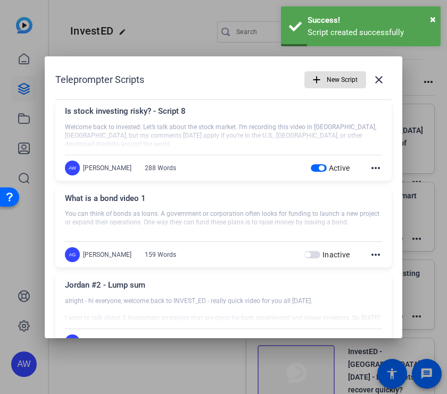
click at [331, 78] on span "New Script" at bounding box center [342, 80] width 31 height 20
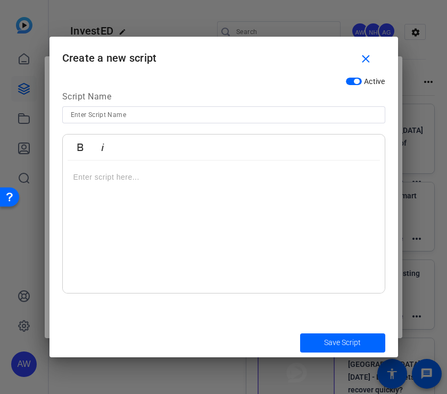
click at [294, 220] on div at bounding box center [224, 227] width 322 height 133
click at [311, 212] on div at bounding box center [224, 227] width 322 height 133
click at [142, 117] on input at bounding box center [224, 114] width 306 height 13
paste input "The role of the central bank"
type input "The role of the central bank - Script 9"
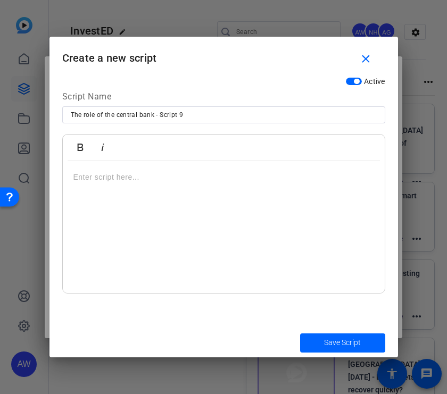
click at [151, 198] on div at bounding box center [224, 227] width 322 height 133
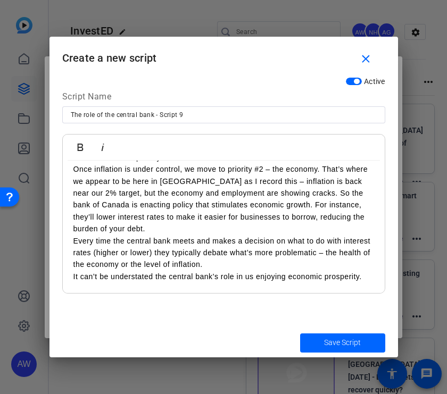
scroll to position [269, 0]
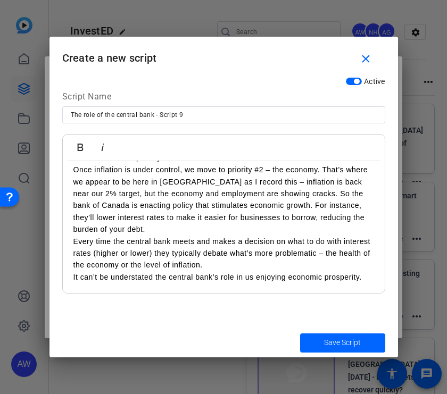
click at [242, 266] on p "Every time the central bank meets and makes a decision on what to do with inter…" at bounding box center [223, 254] width 300 height 36
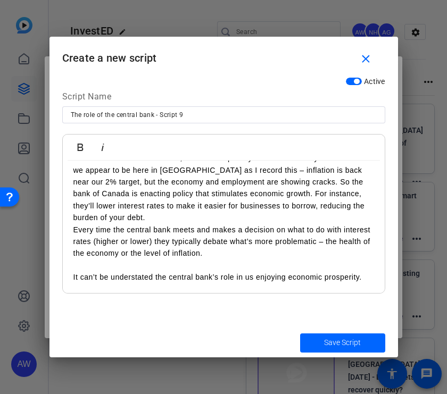
click at [191, 216] on p "Once inflation is under control, we move to priority #2 – the economy. That’s w…" at bounding box center [223, 187] width 300 height 71
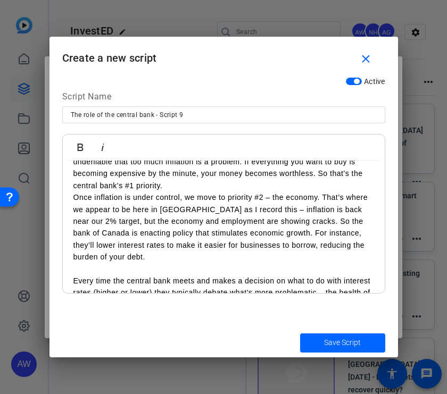
scroll to position [222, 0]
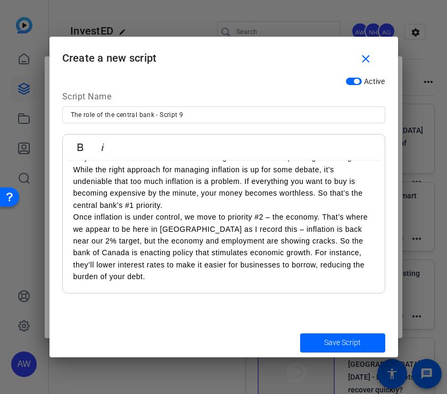
click at [181, 205] on p "While the right approach for managing inflation is up for some debate, it’s und…" at bounding box center [223, 188] width 300 height 48
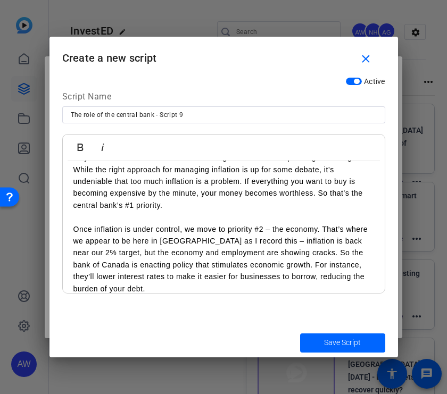
scroll to position [151, 0]
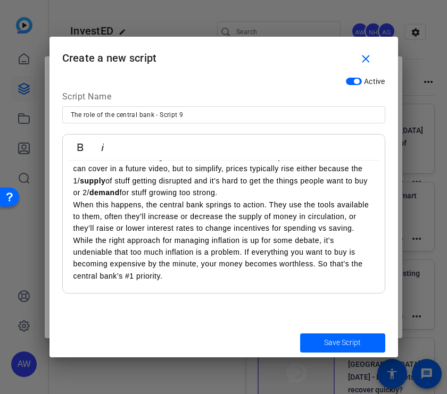
click at [127, 228] on p "When this happens, the central bank springs to action. They use the tools avail…" at bounding box center [223, 217] width 300 height 36
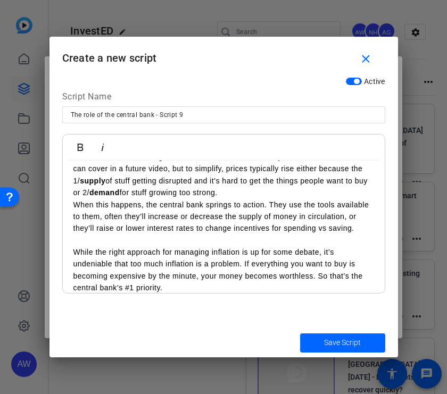
click at [248, 180] on p "But sometimes inflation gets out of whack. There are many reasons for this that…" at bounding box center [223, 175] width 300 height 48
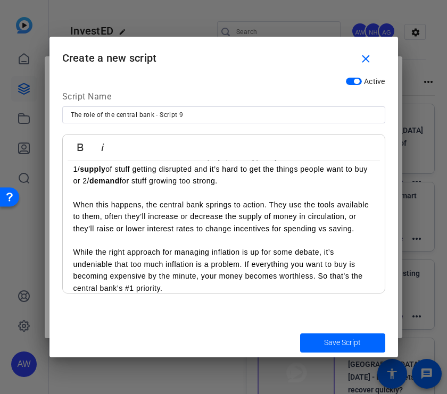
scroll to position [92, 0]
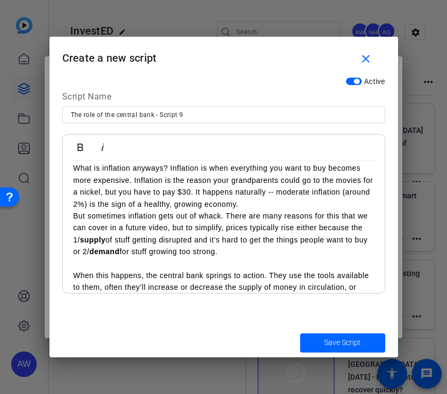
click at [276, 197] on p "What is inflation anyways? Inflation is when everything you want to buy becomes…" at bounding box center [223, 186] width 300 height 48
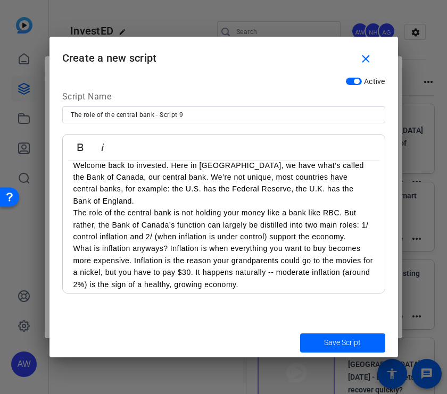
scroll to position [0, 0]
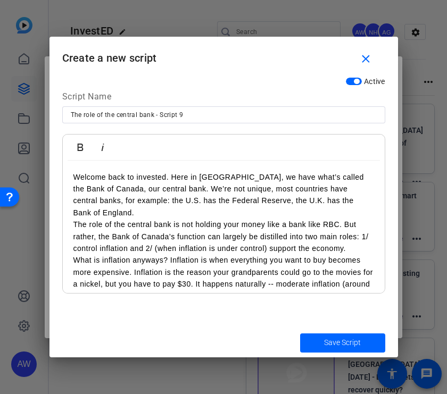
click at [369, 202] on div "Welcome back to invested. Here in [GEOGRAPHIC_DATA], we have what’s called the …" at bounding box center [224, 398] width 322 height 474
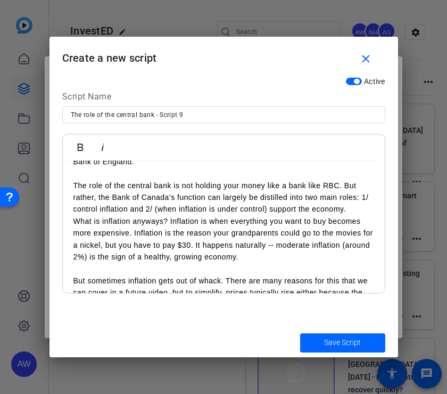
scroll to position [71, 0]
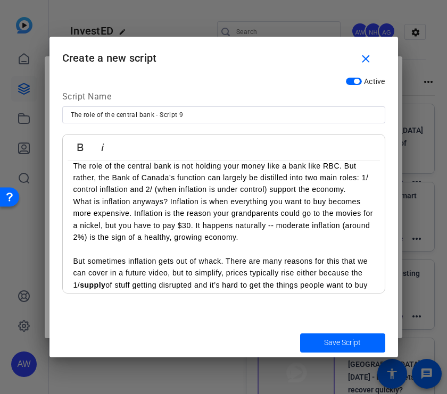
click at [353, 182] on p "The role of the central bank is not holding your money like a bank like RBC. Bu…" at bounding box center [223, 178] width 300 height 36
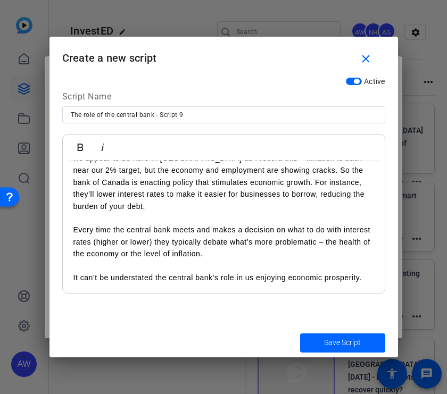
scroll to position [364, 0]
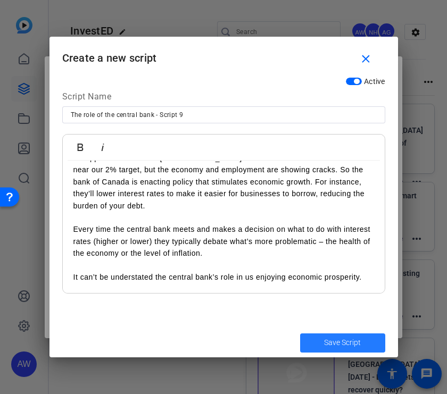
click at [327, 335] on span "submit" at bounding box center [342, 343] width 85 height 26
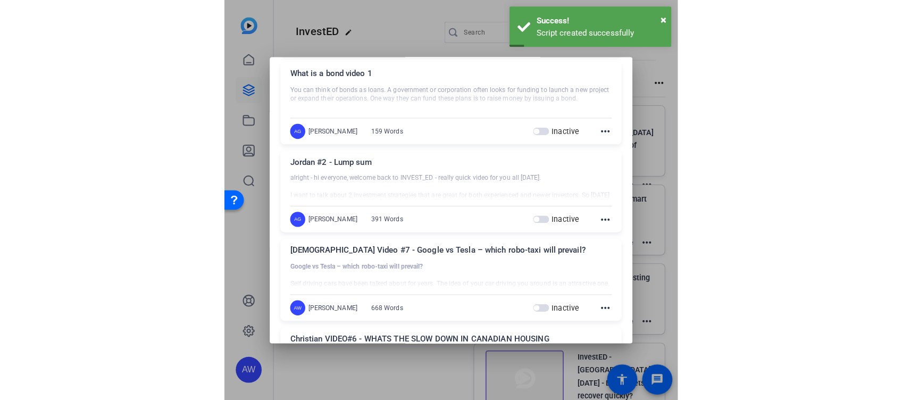
scroll to position [0, 0]
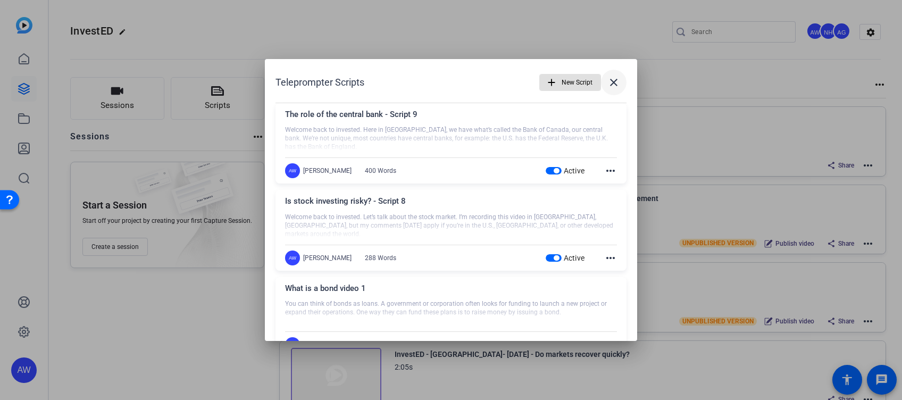
click at [612, 80] on mat-icon "close" at bounding box center [613, 82] width 13 height 13
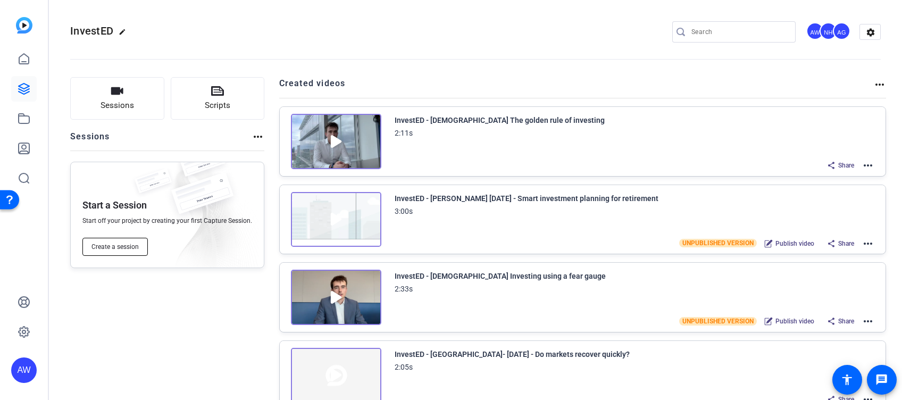
click at [128, 244] on span "Create a session" at bounding box center [114, 246] width 47 height 9
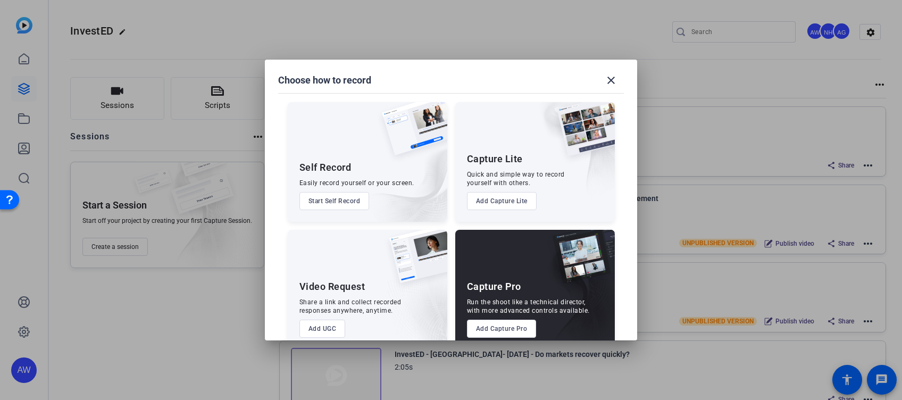
click at [489, 206] on button "Add Capture Lite" at bounding box center [502, 201] width 70 height 18
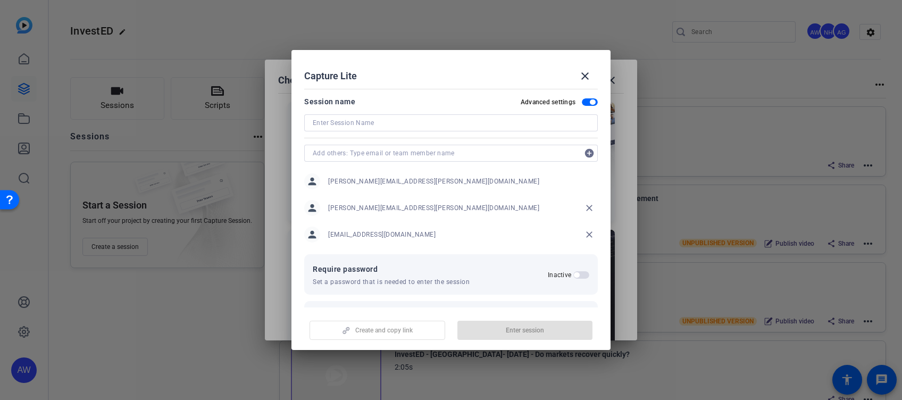
click at [389, 119] on input at bounding box center [451, 122] width 277 height 13
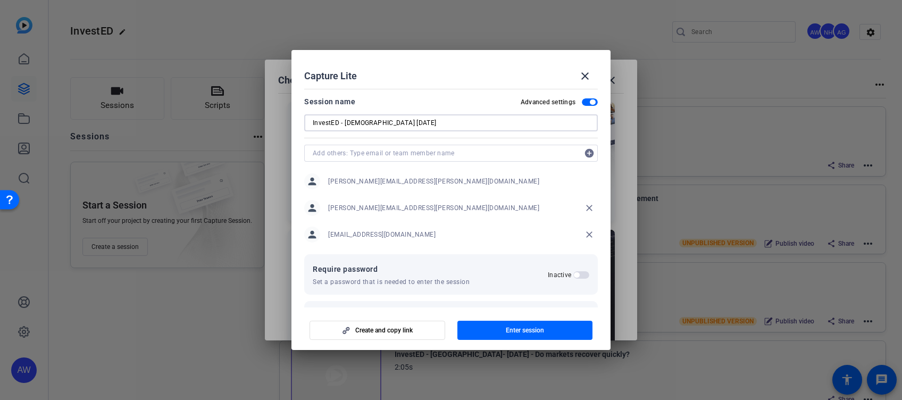
type input "InvestED - [DEMOGRAPHIC_DATA] [DATE]"
click at [387, 152] on input "text" at bounding box center [446, 153] width 266 height 13
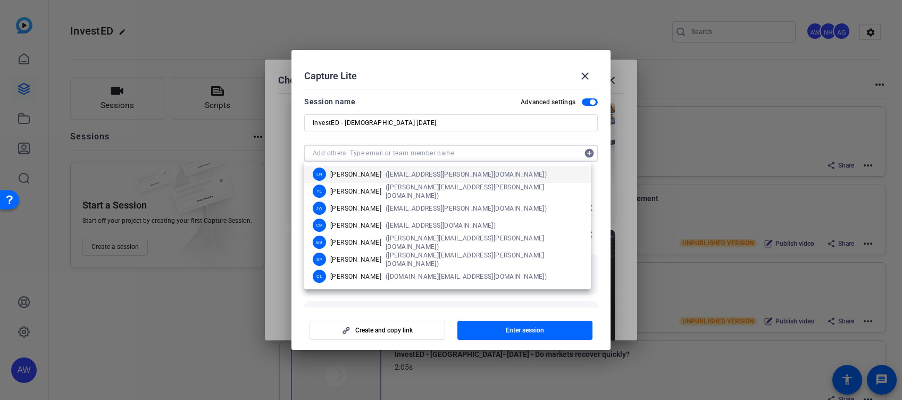
click at [387, 152] on input "text" at bounding box center [446, 153] width 266 height 13
click at [396, 142] on div at bounding box center [451, 137] width 294 height 12
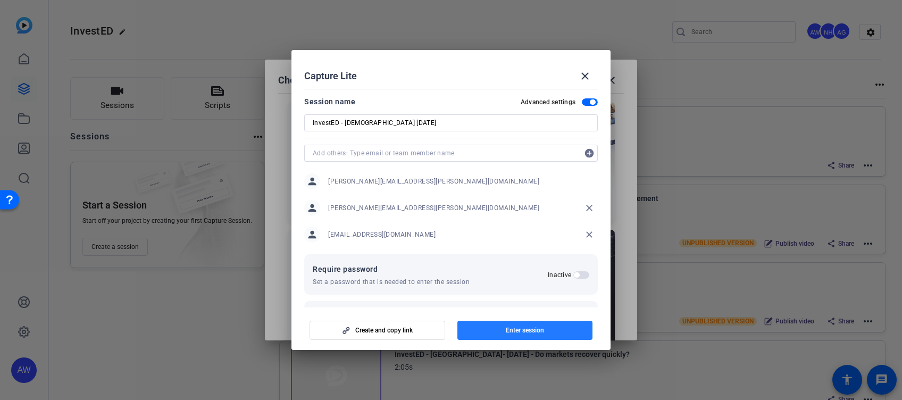
click at [522, 329] on span "Enter session" at bounding box center [525, 330] width 38 height 9
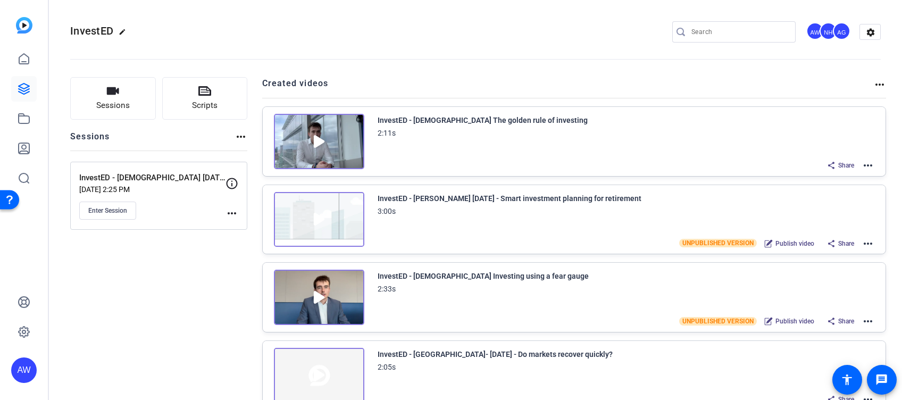
click at [237, 210] on mat-icon "more_horiz" at bounding box center [231, 213] width 13 height 13
click at [238, 228] on span "Edit Session" at bounding box center [258, 228] width 48 height 13
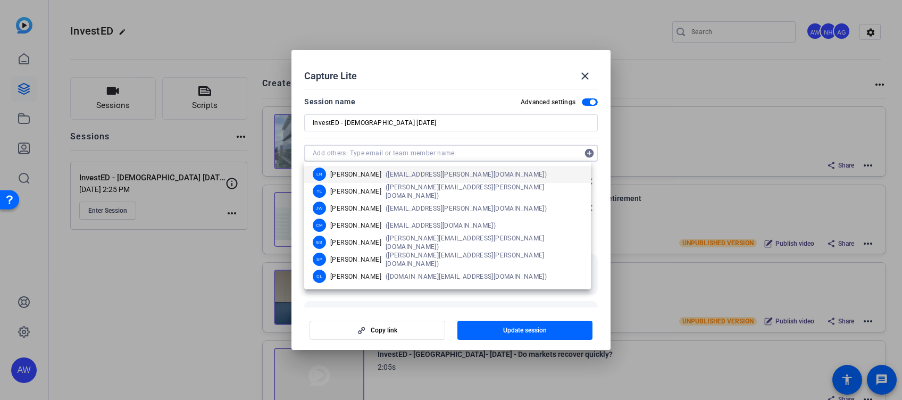
click at [398, 156] on input "text" at bounding box center [446, 153] width 266 height 13
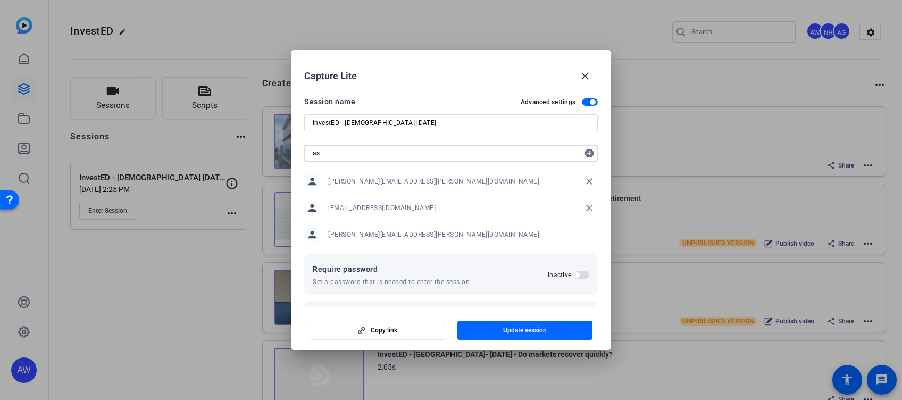
type input "a"
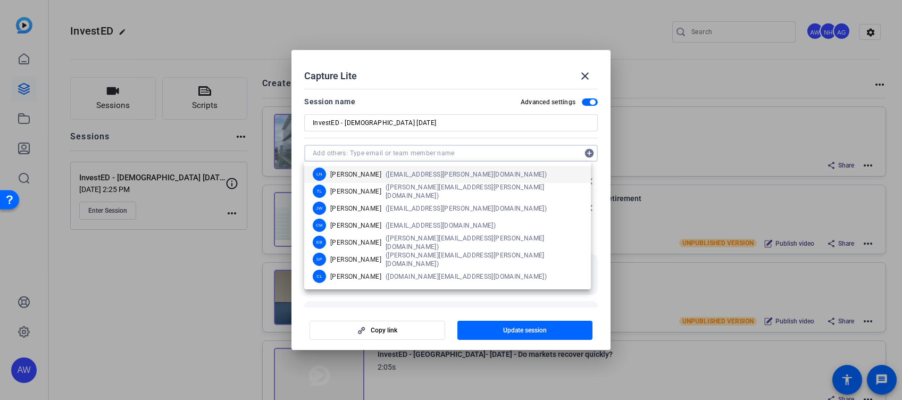
type input "a"
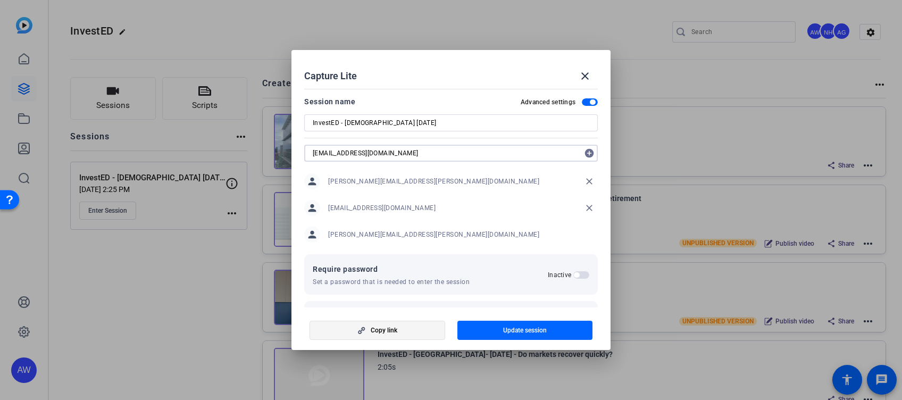
type input "[EMAIL_ADDRESS][DOMAIN_NAME]"
click at [355, 332] on icon "button" at bounding box center [361, 330] width 13 height 7
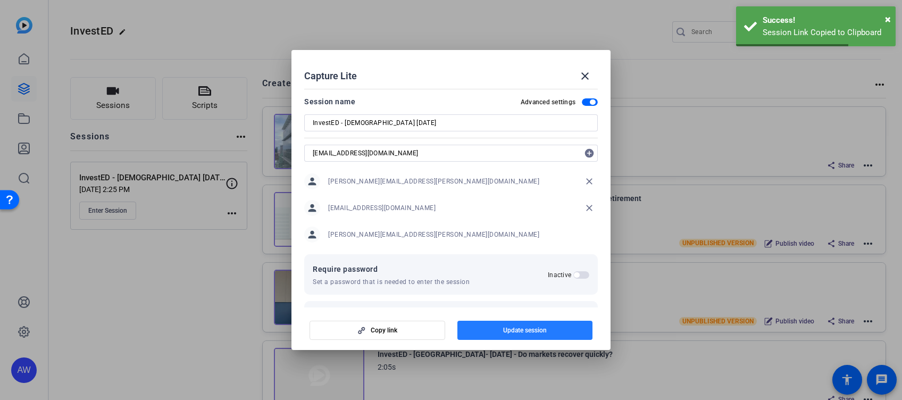
click at [510, 334] on span "Update session" at bounding box center [525, 330] width 44 height 9
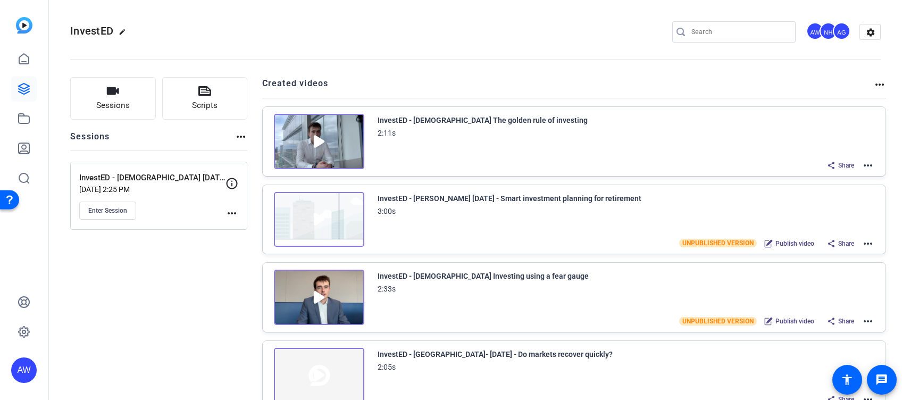
click at [238, 214] on mat-icon "more_horiz" at bounding box center [231, 213] width 13 height 13
click at [243, 225] on span "Edit Session" at bounding box center [258, 228] width 48 height 13
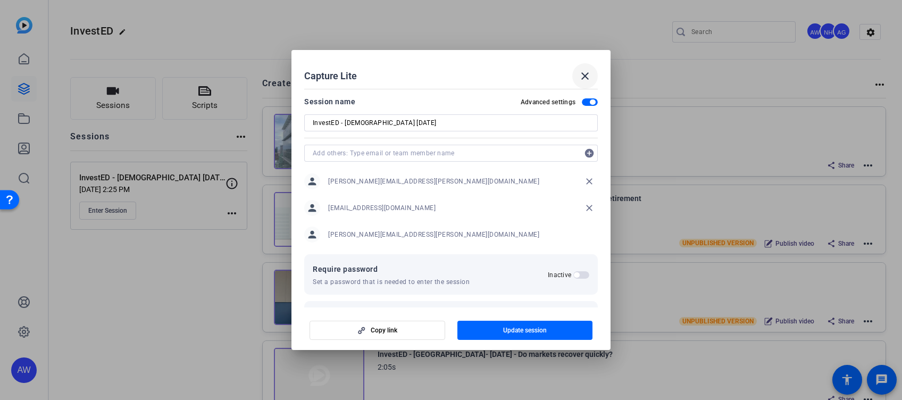
click at [585, 70] on mat-icon "close" at bounding box center [585, 76] width 13 height 13
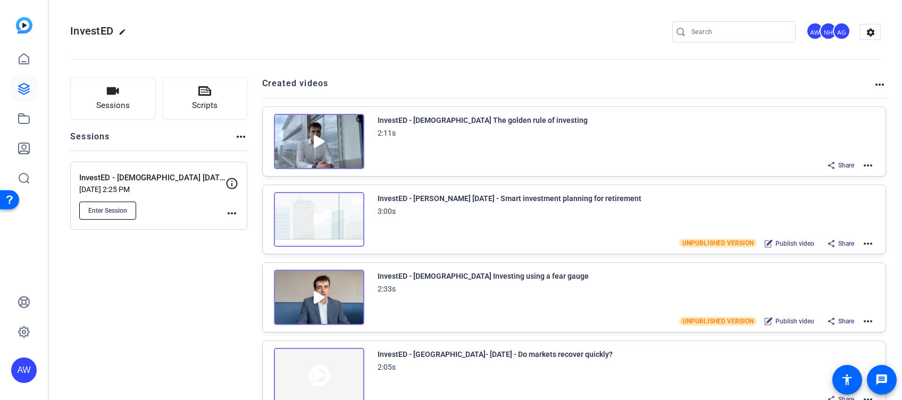
click at [104, 215] on button "Enter Session" at bounding box center [107, 211] width 57 height 18
click at [225, 213] on mat-icon "more_horiz" at bounding box center [231, 213] width 13 height 13
click at [162, 196] on div at bounding box center [451, 200] width 902 height 400
click at [138, 172] on p "InvestED - [DEMOGRAPHIC_DATA] [DATE]" at bounding box center [152, 178] width 146 height 12
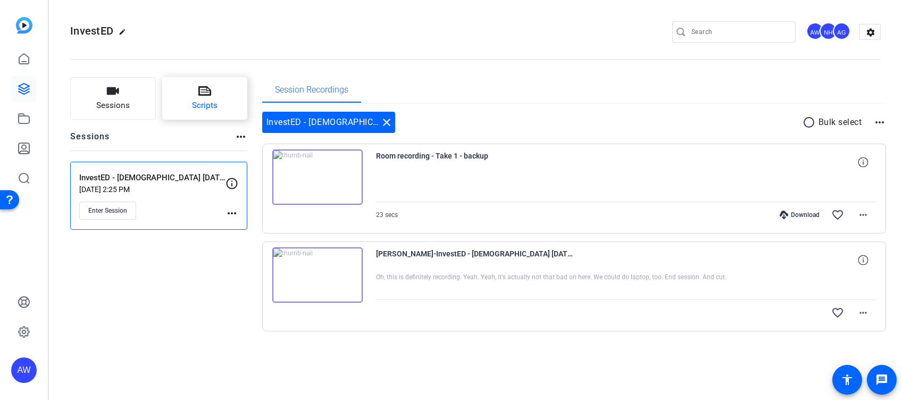
click at [200, 91] on icon at bounding box center [204, 91] width 13 height 13
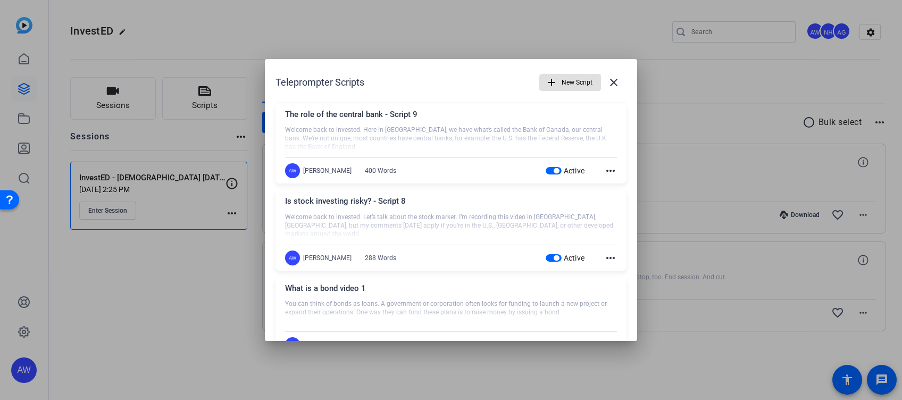
click at [471, 114] on div "The role of the central bank - Script 9" at bounding box center [451, 117] width 332 height 18
click at [607, 256] on mat-icon "more_horiz" at bounding box center [610, 258] width 13 height 13
click at [408, 218] on div at bounding box center [451, 200] width 902 height 400
click at [347, 225] on div at bounding box center [451, 226] width 332 height 27
click at [611, 81] on mat-icon "close" at bounding box center [613, 82] width 13 height 13
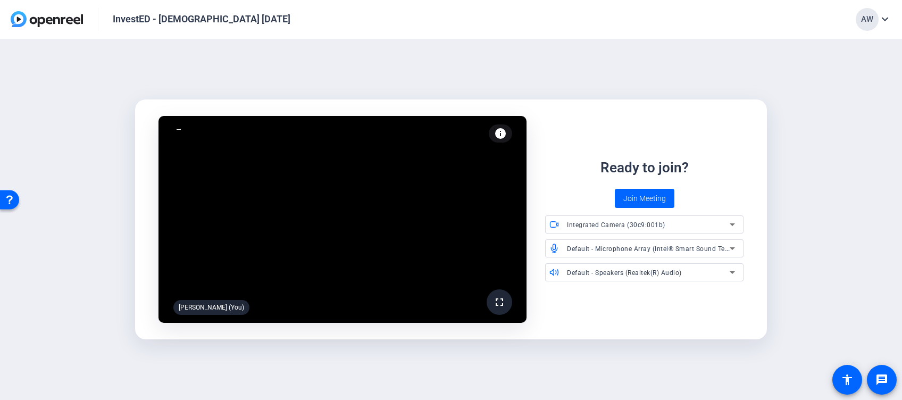
click at [697, 267] on div "Default - Speakers (Realtek(R) Audio)" at bounding box center [648, 272] width 163 height 13
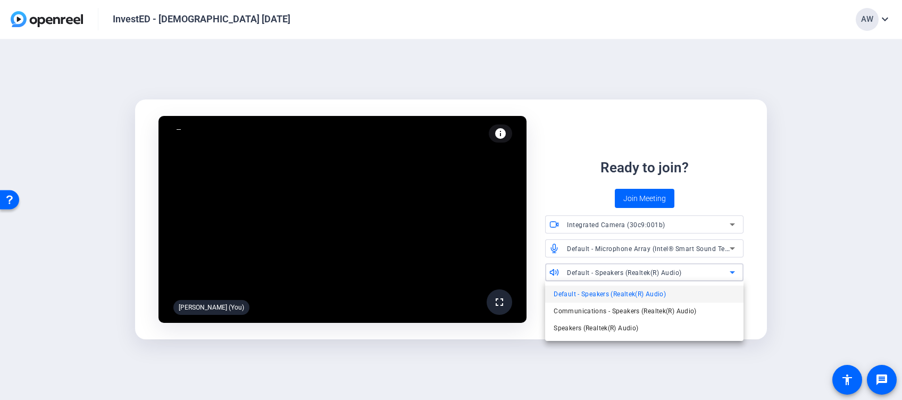
click at [697, 267] on div at bounding box center [451, 200] width 902 height 400
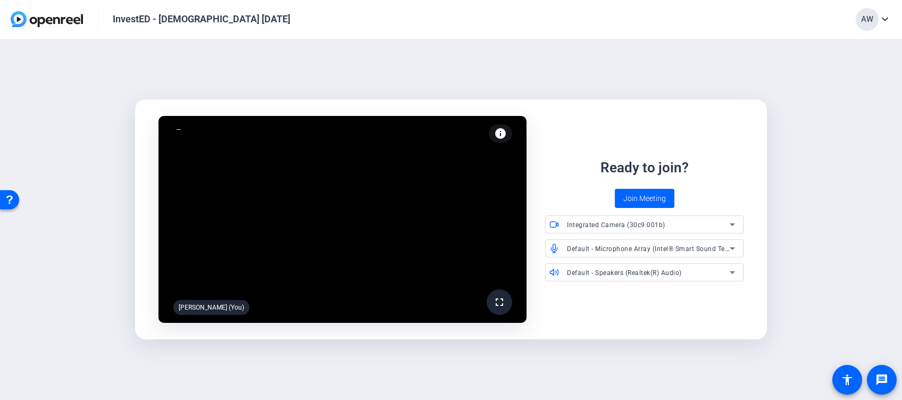
click at [214, 303] on div "Ashley Williams (You)" at bounding box center [211, 307] width 76 height 15
drag, startPoint x: 21, startPoint y: 8, endPoint x: 76, endPoint y: 43, distance: 64.8
click at [97, 116] on div "fullscreen Ashley Williams (You) info Test your audio and video Ready to join? …" at bounding box center [451, 219] width 902 height 361
click at [604, 278] on div "Default - Speakers (Realtek(R) Audio)" at bounding box center [648, 272] width 163 height 13
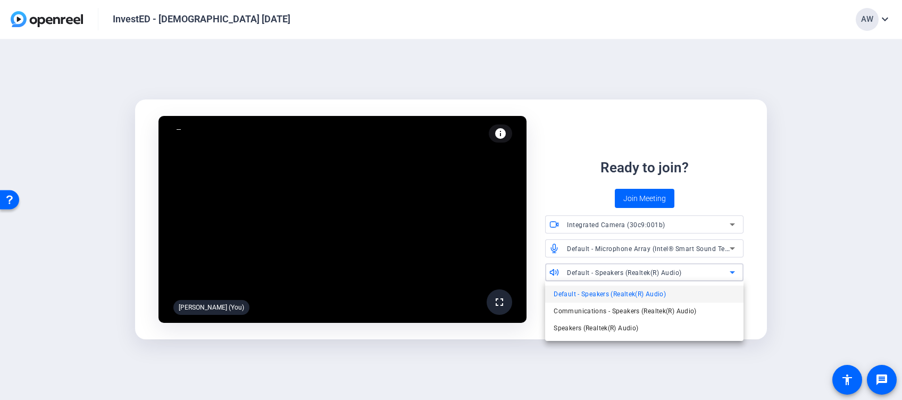
click at [605, 275] on div at bounding box center [451, 200] width 902 height 400
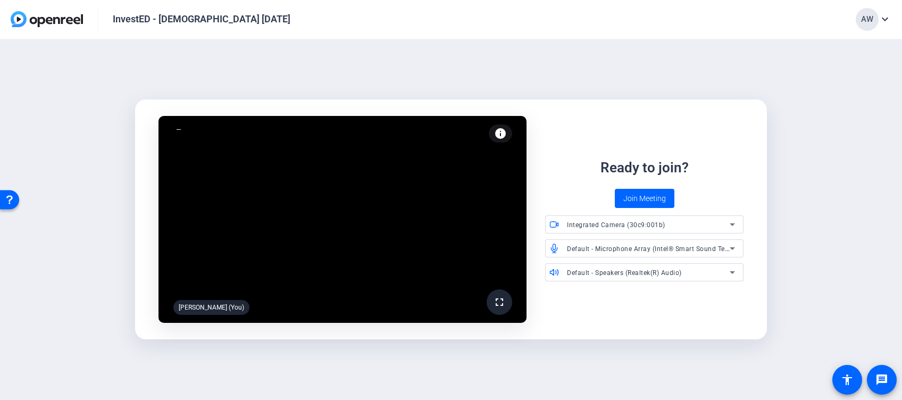
click at [598, 224] on span "Integrated Camera (30c9:001b)" at bounding box center [616, 224] width 98 height 7
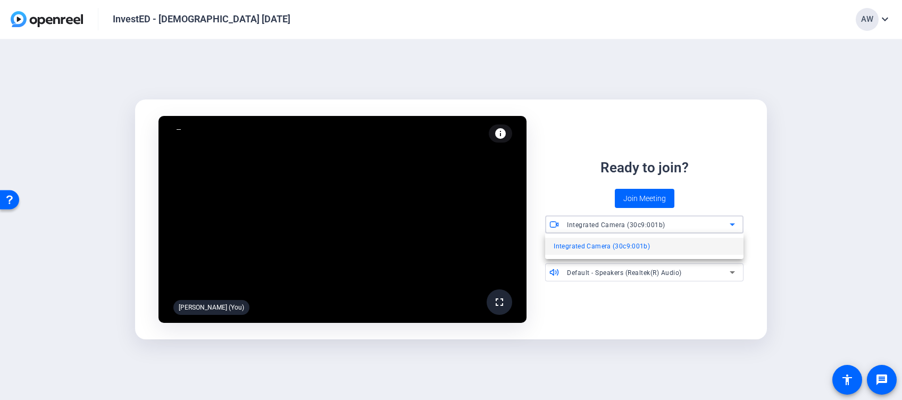
click at [598, 224] on div at bounding box center [451, 200] width 902 height 400
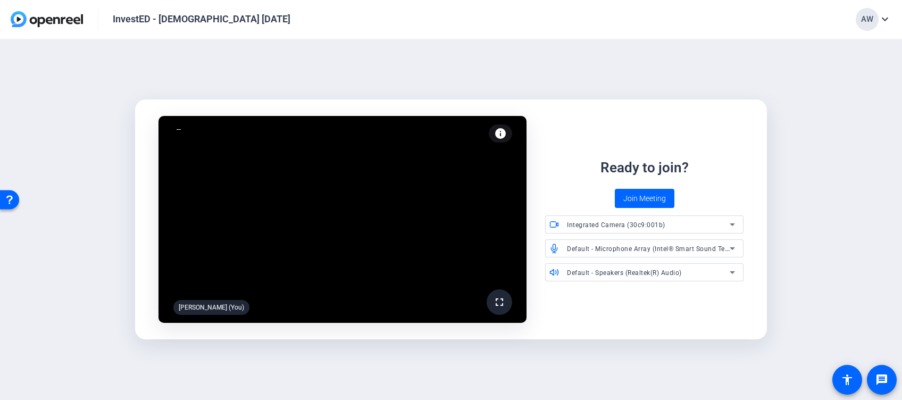
click at [606, 252] on div "Default - Microphone Array (Intel® Smart Sound Technology for Digital Microphon…" at bounding box center [648, 248] width 163 height 13
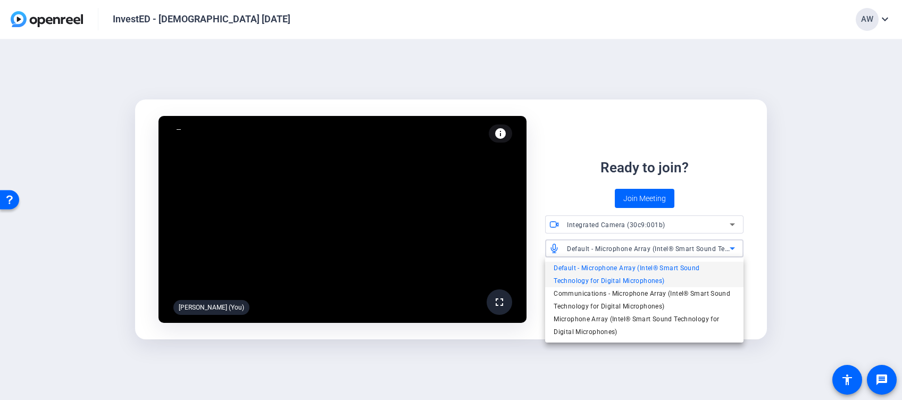
click at [606, 254] on div at bounding box center [451, 200] width 902 height 400
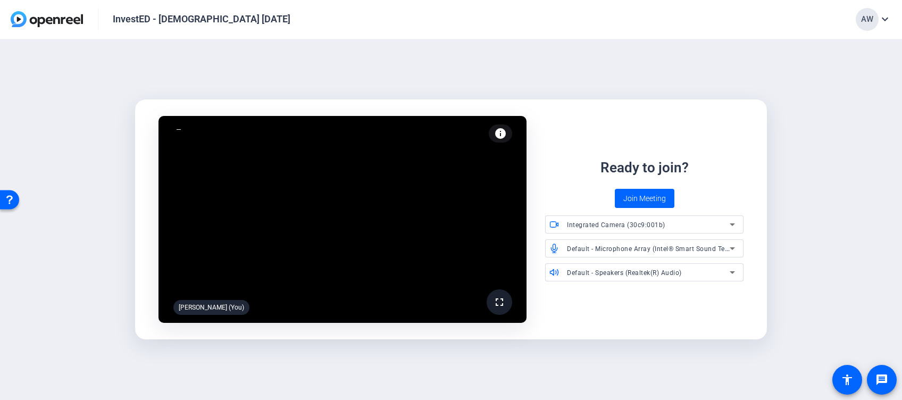
click at [496, 312] on span at bounding box center [500, 302] width 26 height 26
click at [634, 195] on span "Join Meeting" at bounding box center [644, 198] width 43 height 11
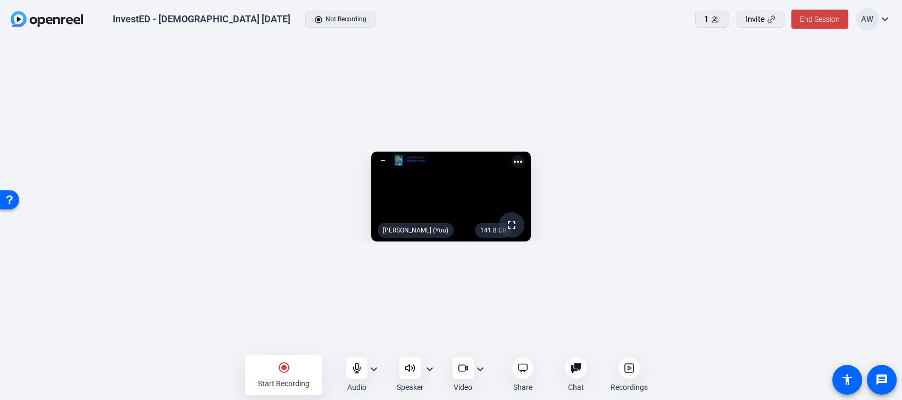
click at [483, 364] on mat-icon "expand_more" at bounding box center [480, 369] width 13 height 13
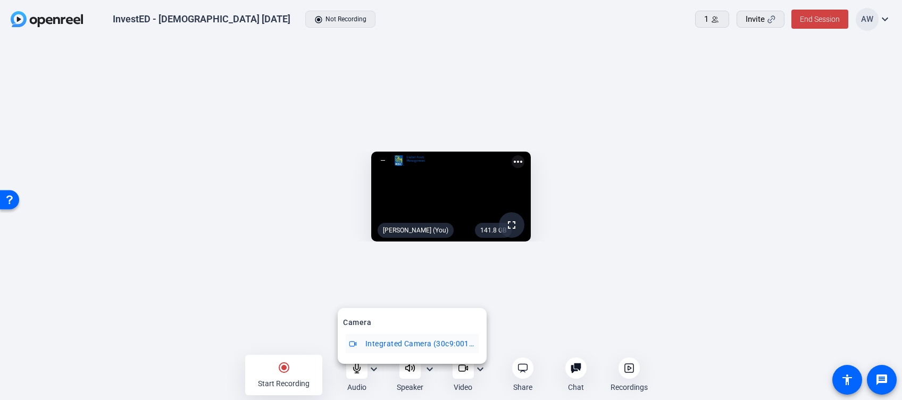
click at [483, 364] on div at bounding box center [451, 200] width 902 height 400
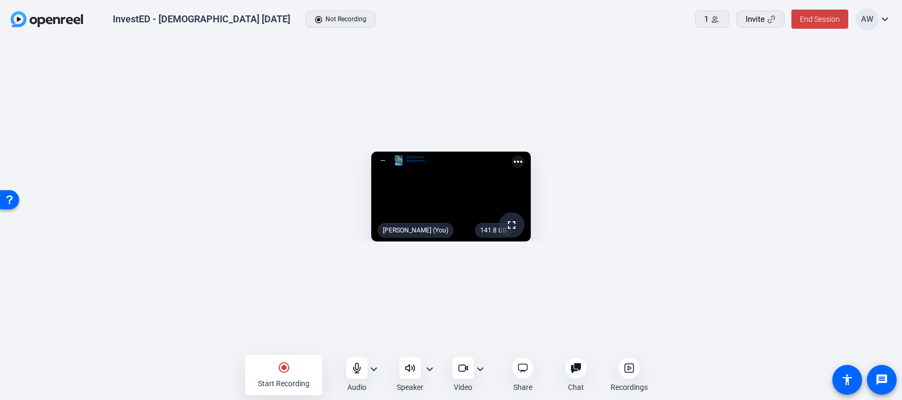
click at [428, 367] on mat-icon "expand_more" at bounding box center [429, 369] width 13 height 13
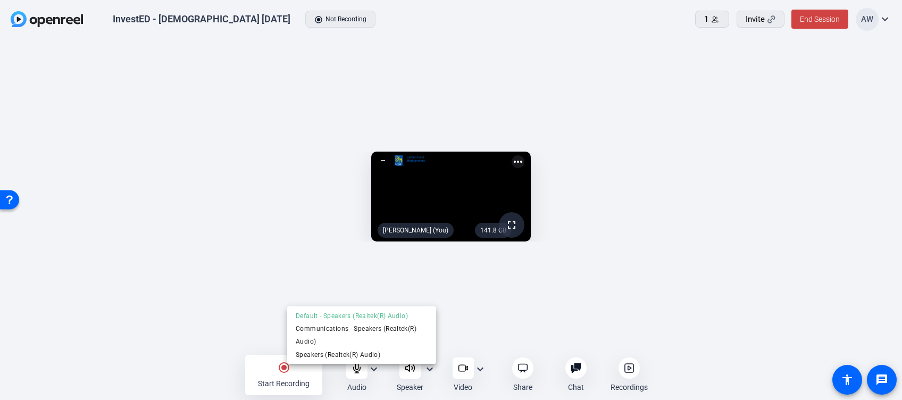
click at [428, 367] on div at bounding box center [451, 200] width 902 height 400
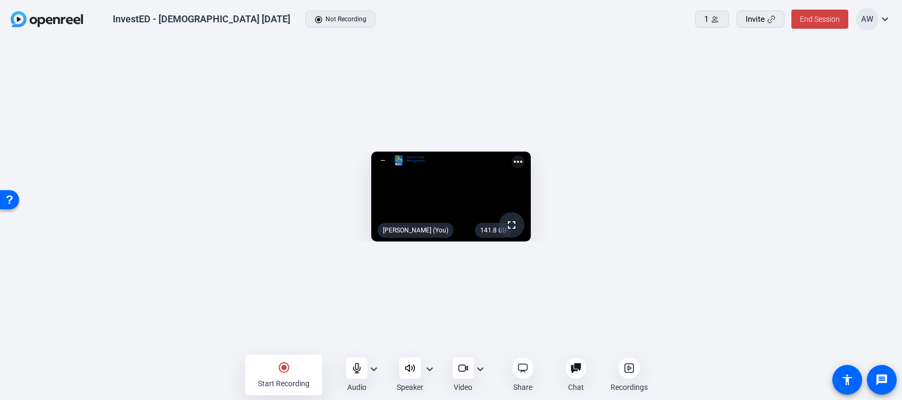
click at [379, 365] on mat-icon "expand_more" at bounding box center [373, 369] width 13 height 13
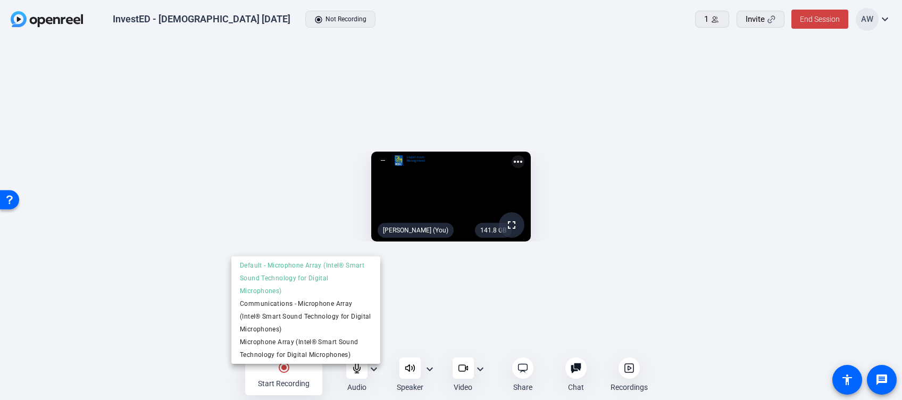
click at [379, 365] on div at bounding box center [451, 200] width 902 height 400
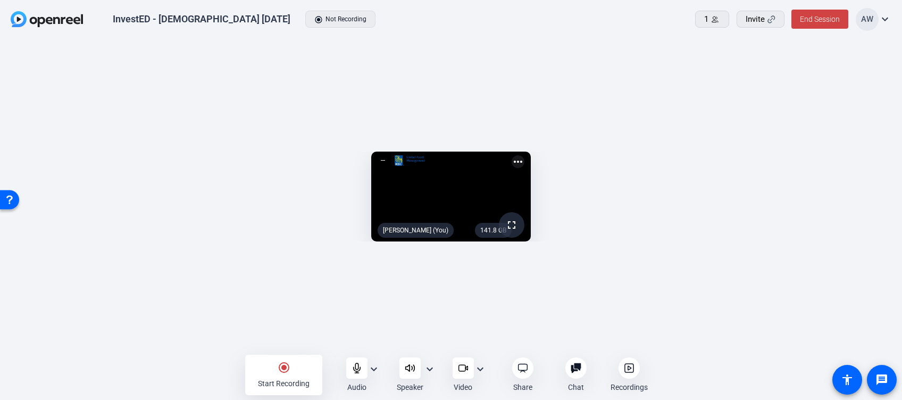
click at [260, 369] on div "radio_button_checked Start Recording" at bounding box center [283, 375] width 77 height 40
click at [524, 156] on mat-icon "more_horiz" at bounding box center [518, 162] width 13 height 13
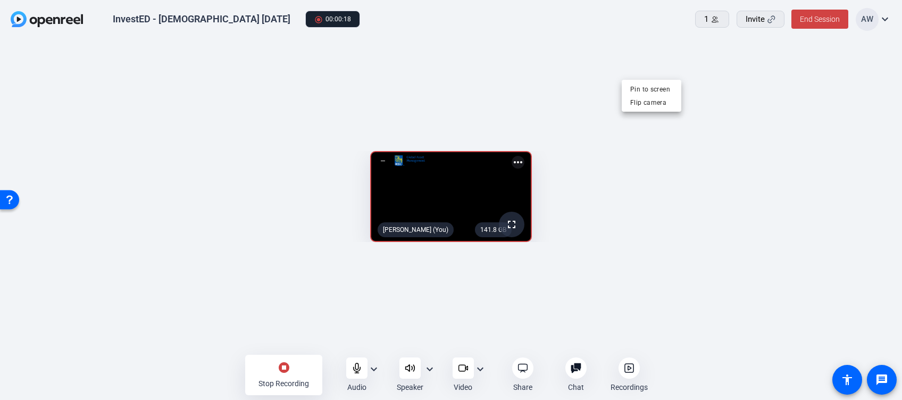
click at [790, 93] on div at bounding box center [451, 200] width 902 height 400
click at [837, 18] on span "End Session" at bounding box center [820, 19] width 40 height 9
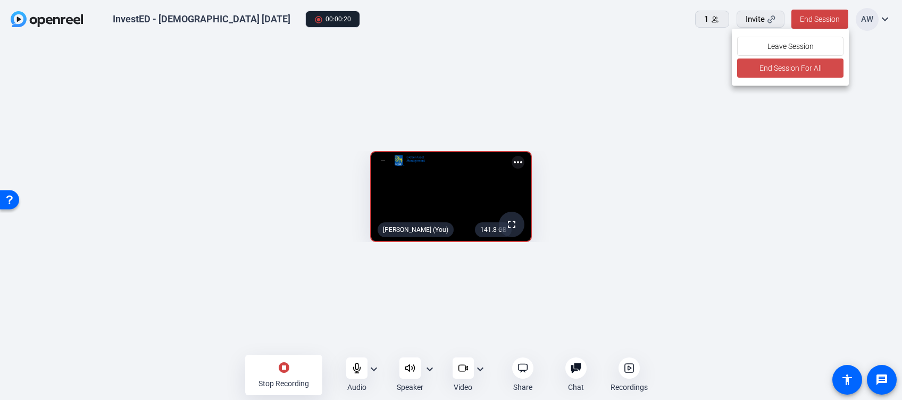
click at [776, 67] on span "End Session For All" at bounding box center [790, 68] width 62 height 13
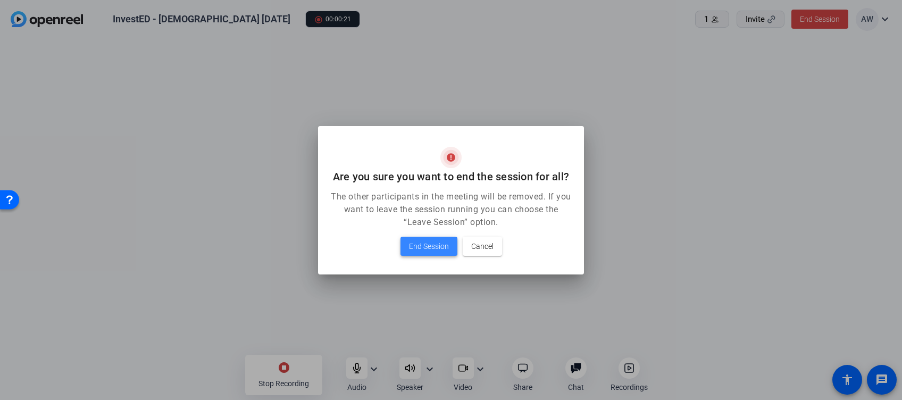
click at [430, 245] on span "End Session" at bounding box center [429, 246] width 40 height 13
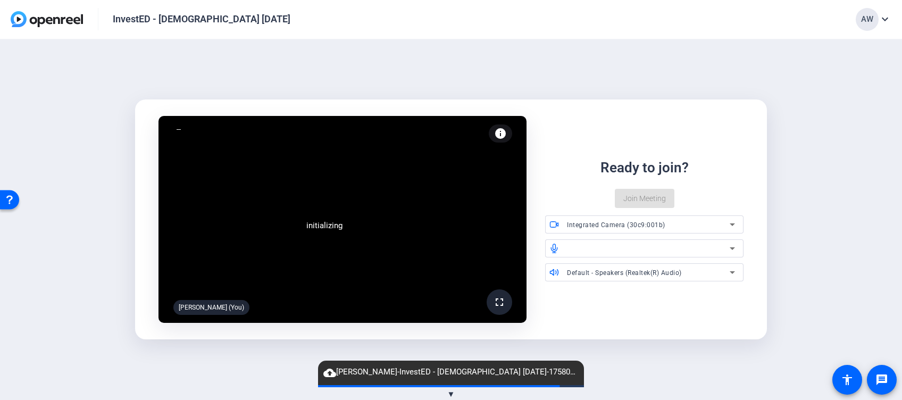
click at [196, 15] on div "InvestED - [DEMOGRAPHIC_DATA] [DATE]" at bounding box center [202, 19] width 178 height 13
